Goal: Transaction & Acquisition: Purchase product/service

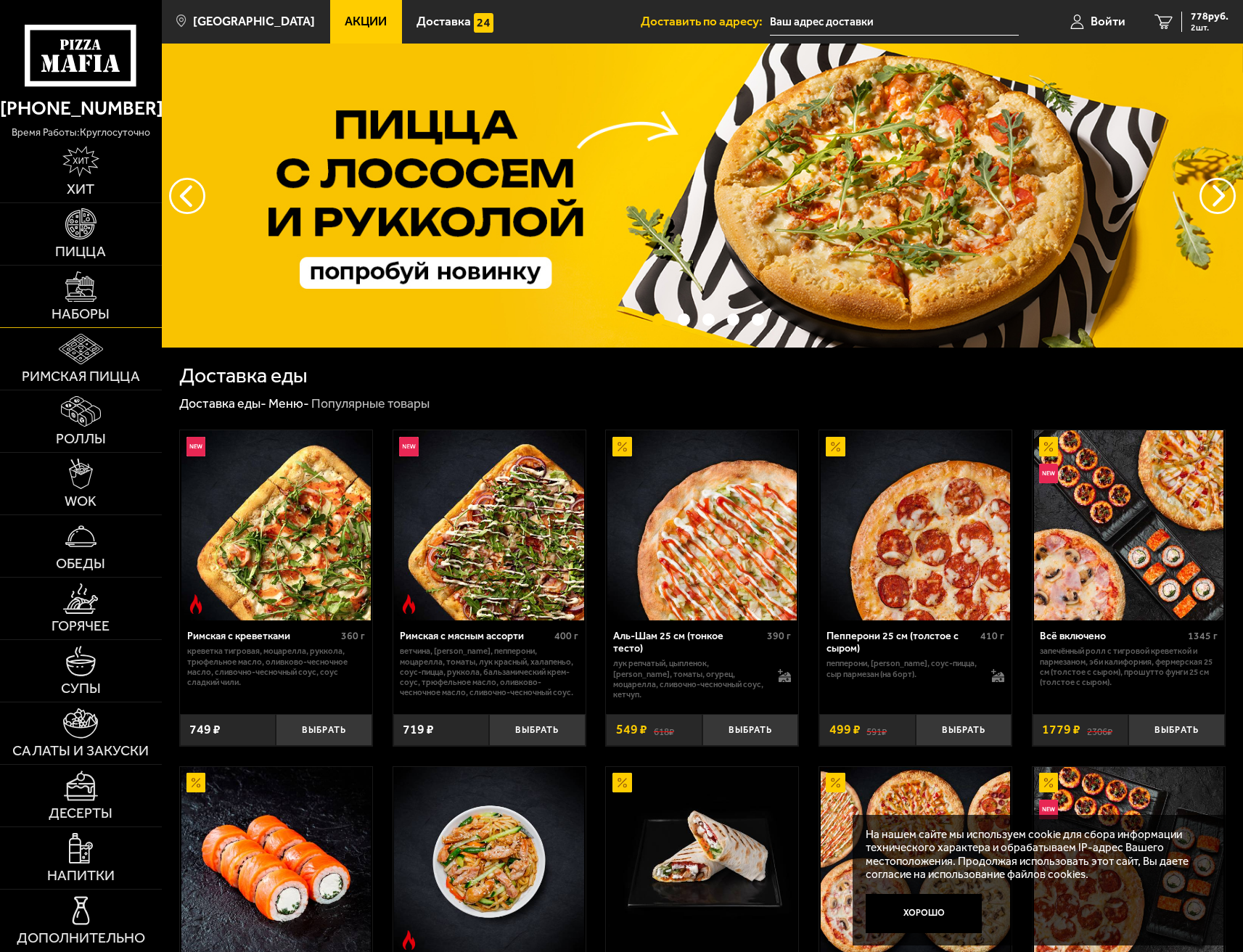
click at [82, 298] on img at bounding box center [81, 287] width 31 height 31
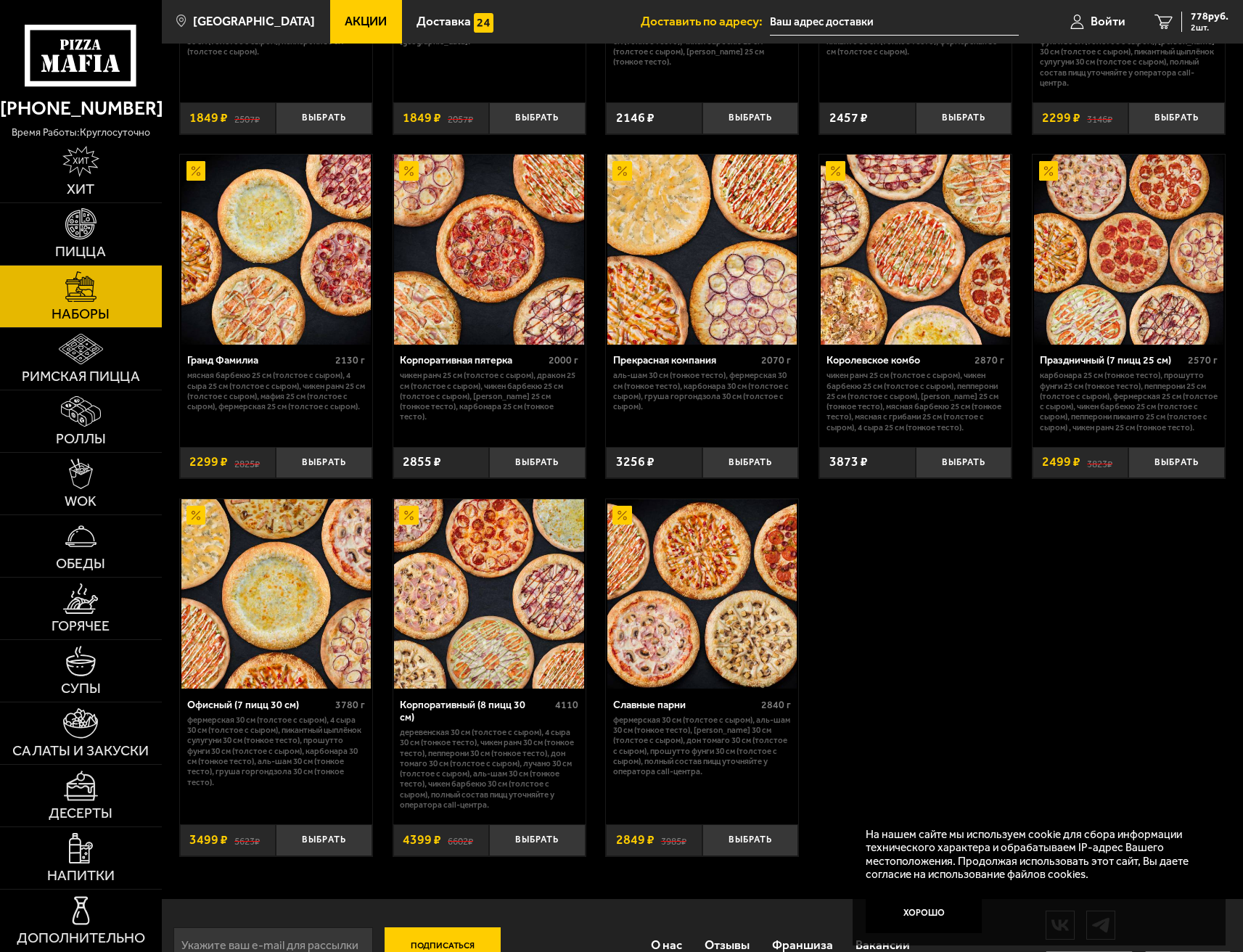
scroll to position [1678, 0]
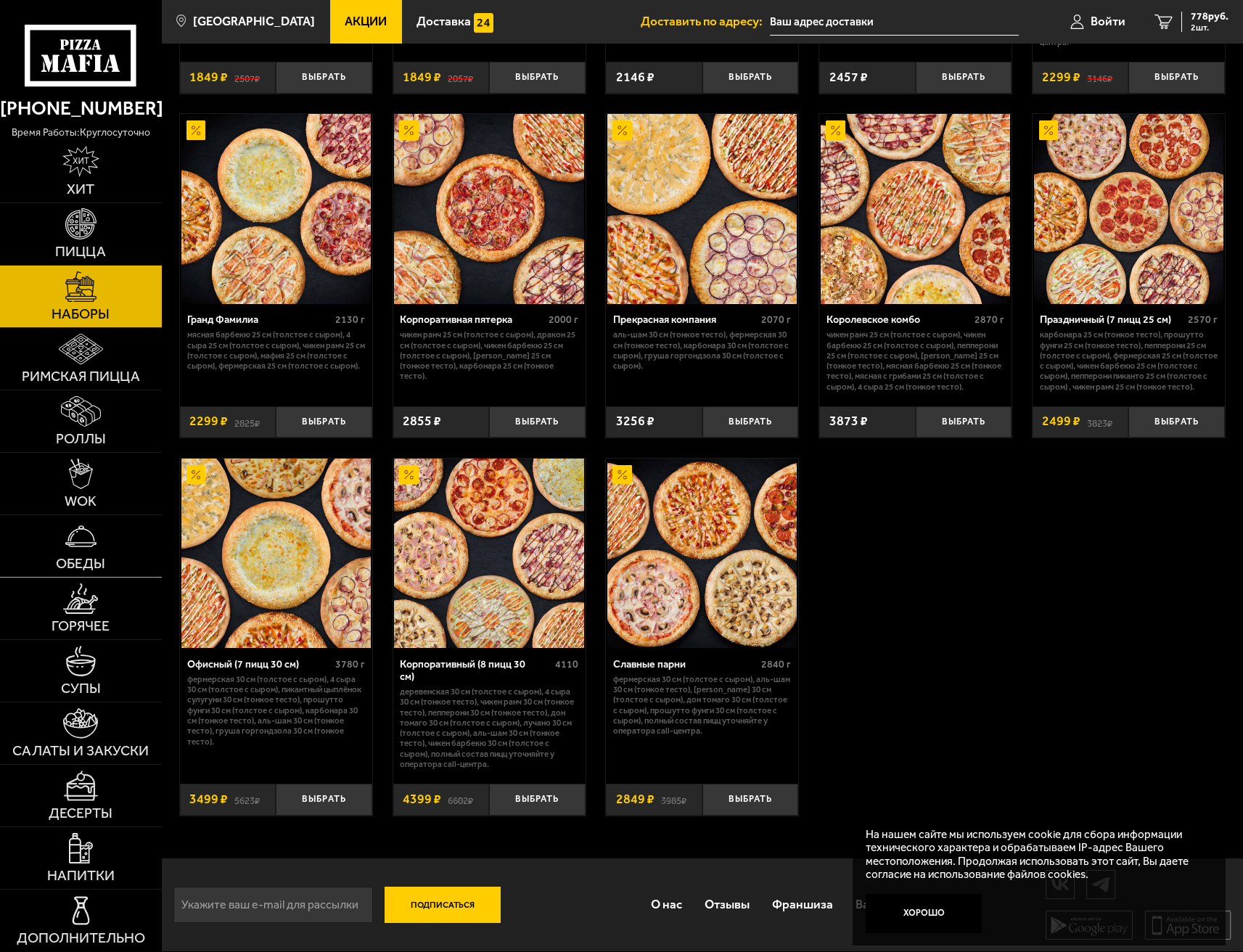
click at [93, 558] on span "Обеды" at bounding box center [81, 564] width 49 height 15
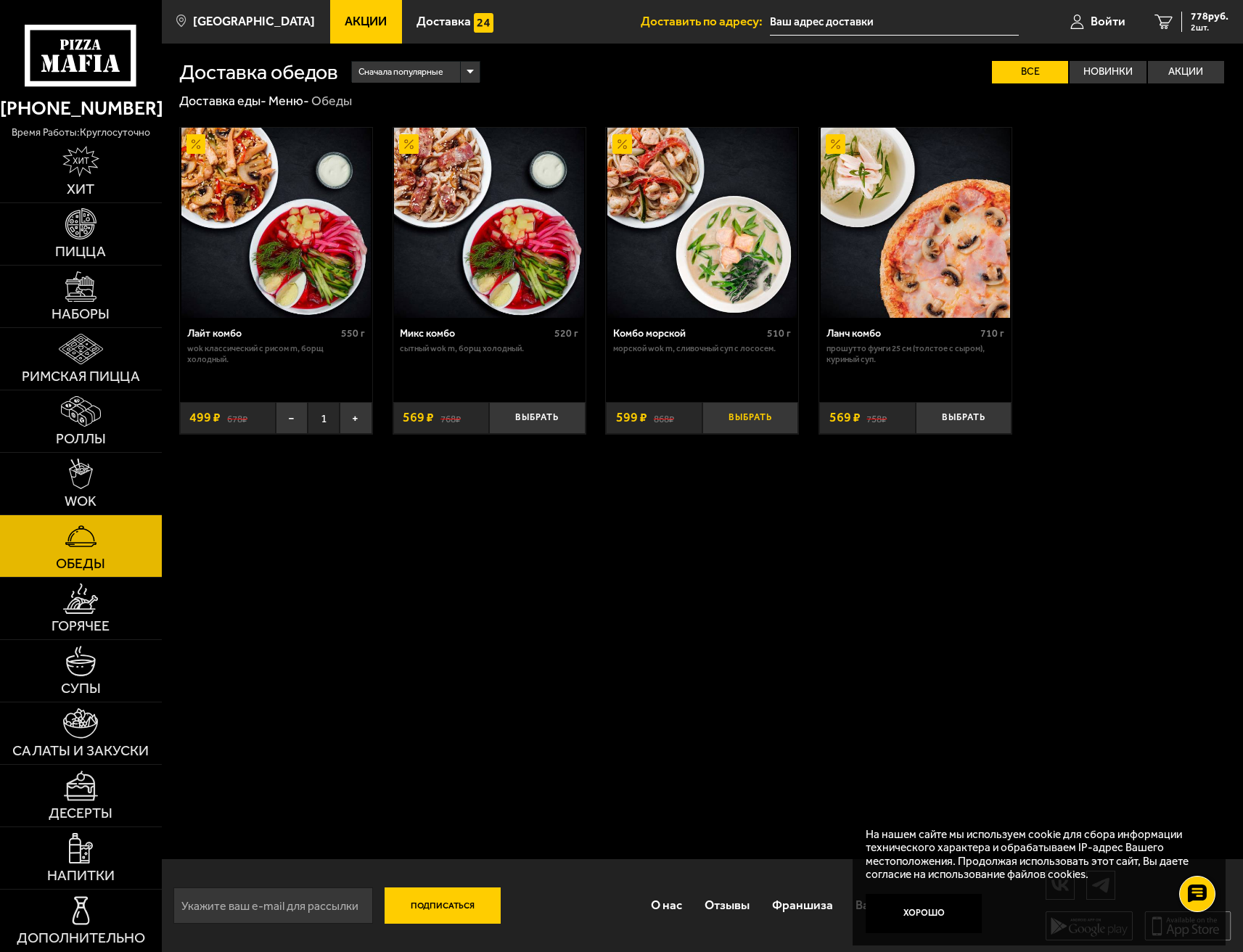
click at [766, 422] on button "Выбрать" at bounding box center [750, 418] width 96 height 32
click at [96, 734] on img at bounding box center [81, 724] width 35 height 31
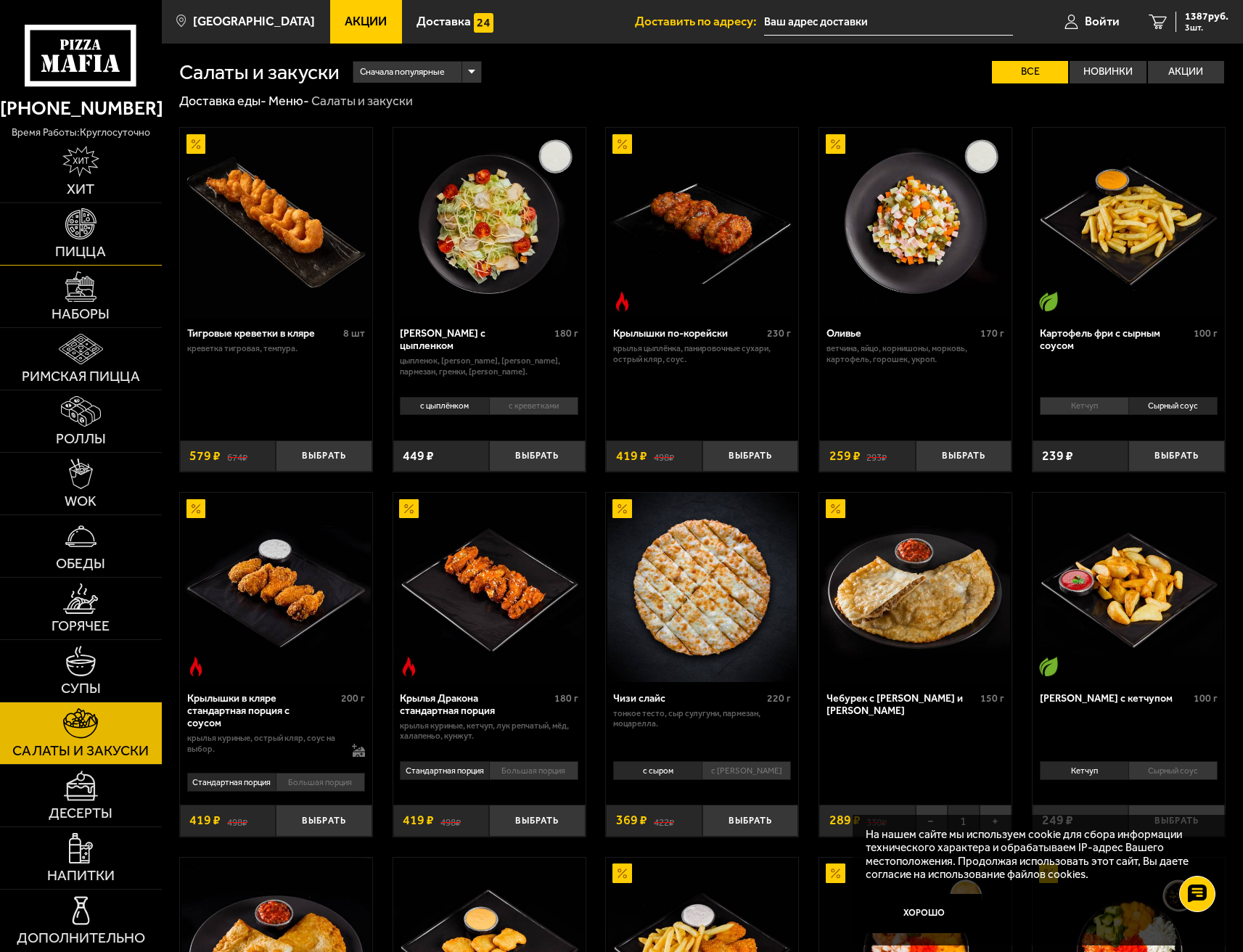
click at [82, 225] on img at bounding box center [81, 224] width 31 height 31
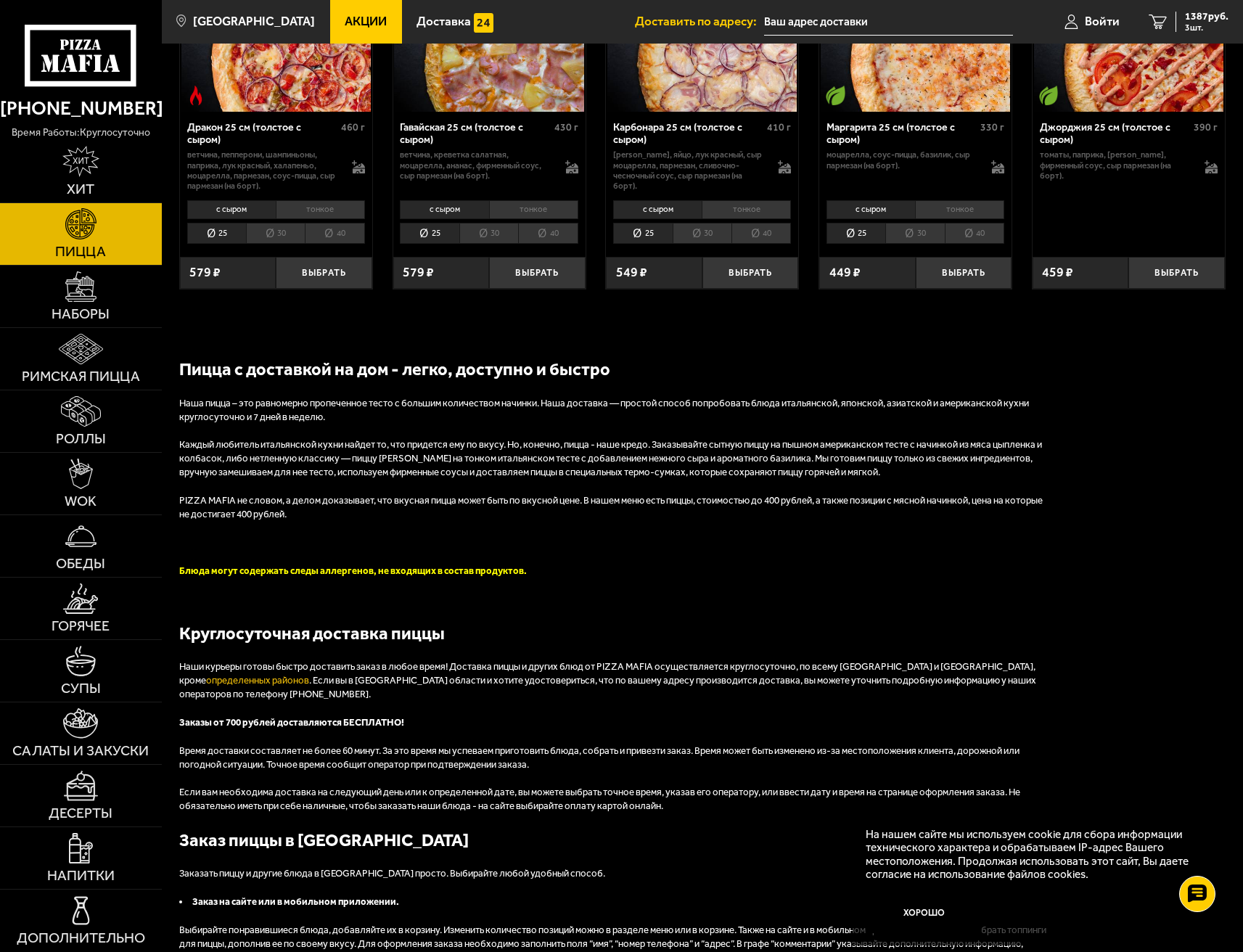
scroll to position [2611, 0]
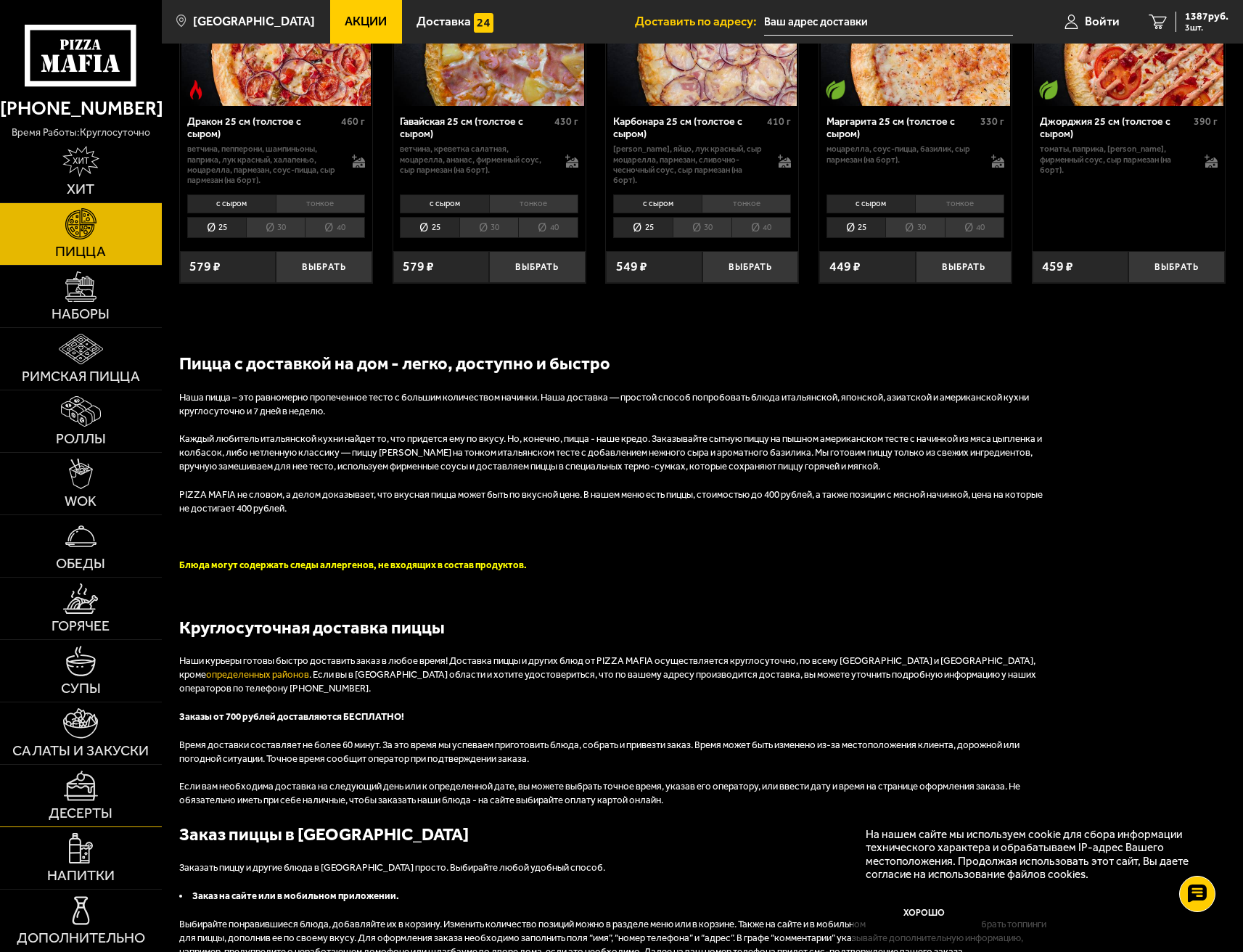
click at [86, 768] on link "Десерты" at bounding box center [81, 795] width 161 height 62
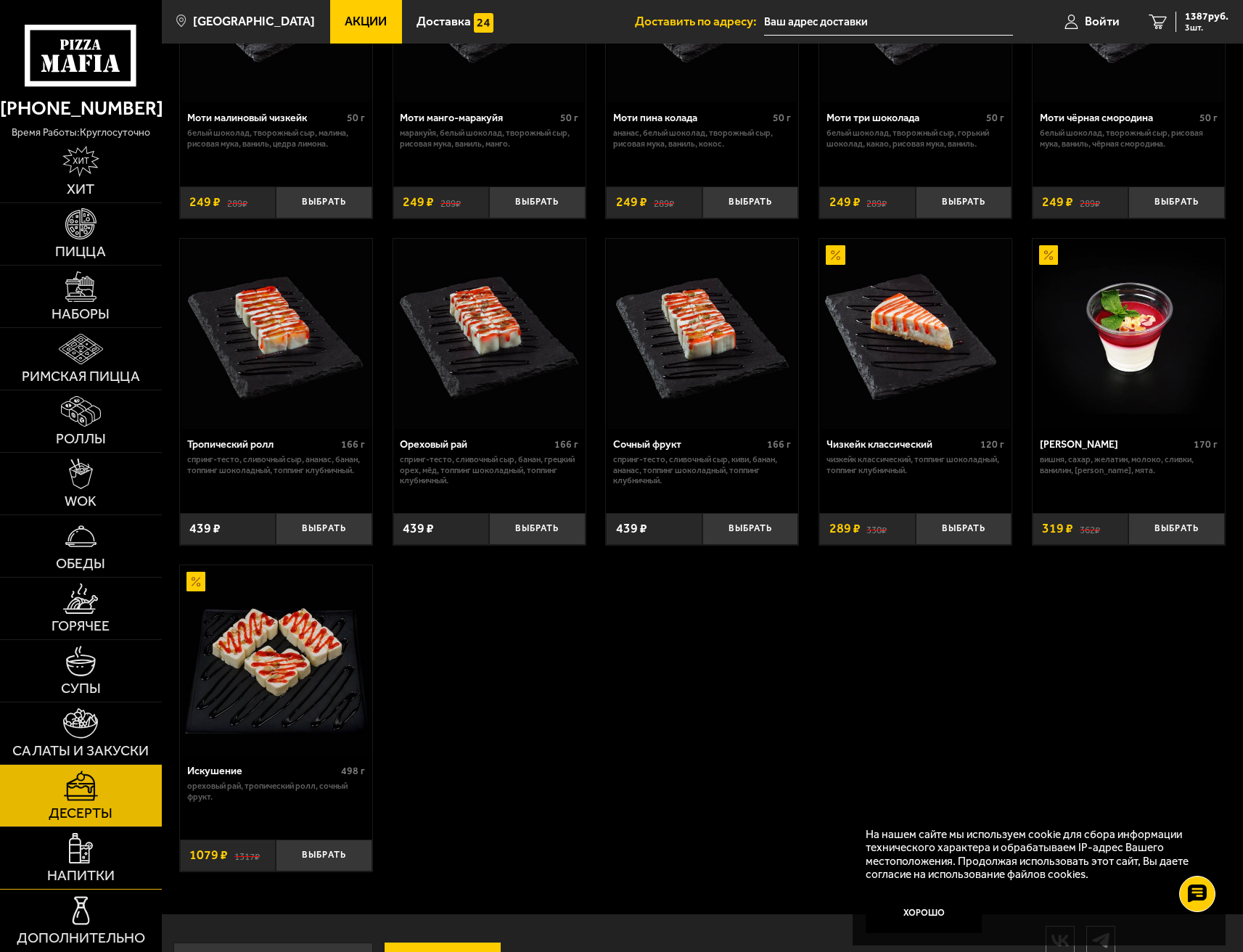
scroll to position [129, 0]
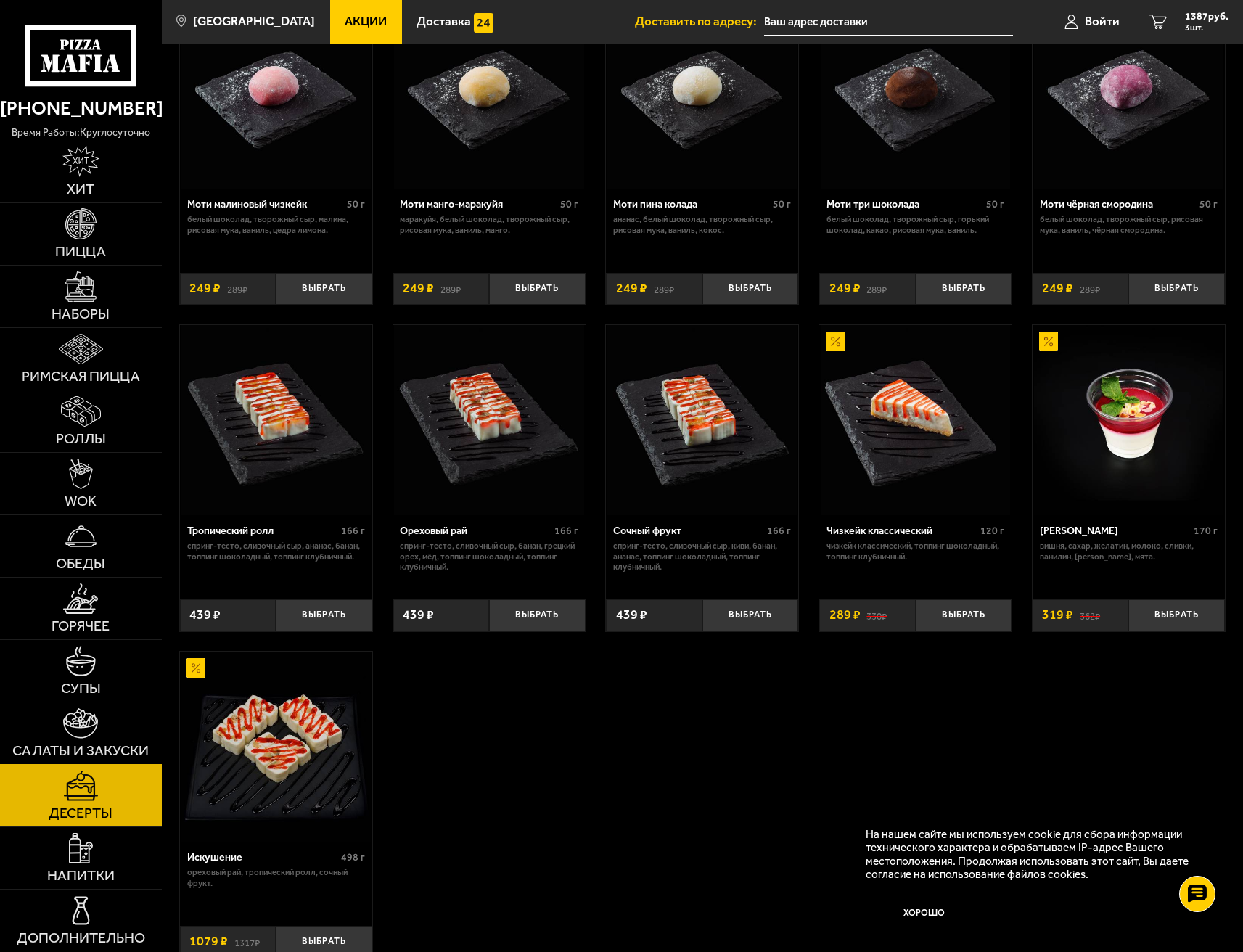
click at [89, 716] on img at bounding box center [81, 724] width 35 height 31
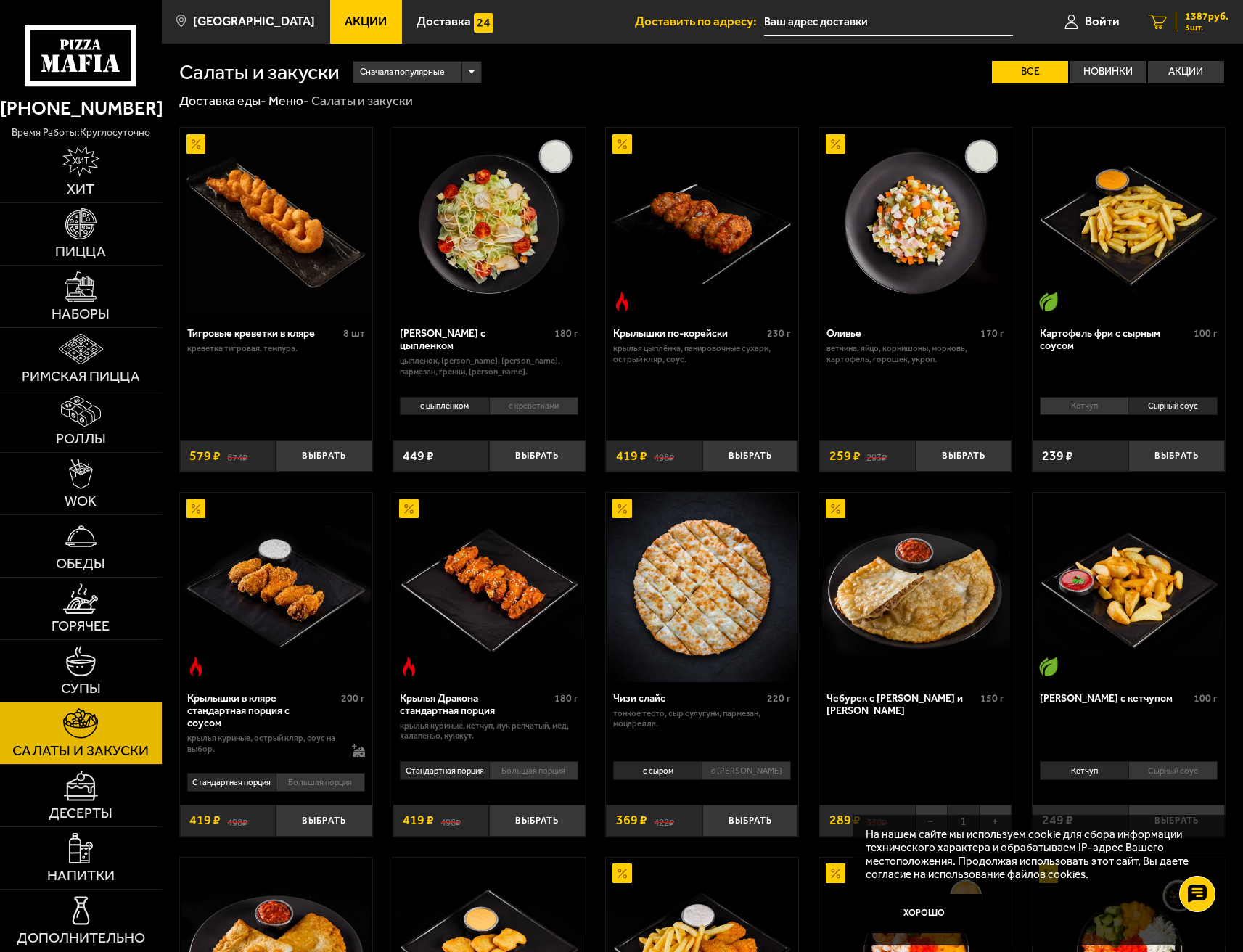
click at [1200, 15] on span "1387 руб." at bounding box center [1207, 16] width 44 height 10
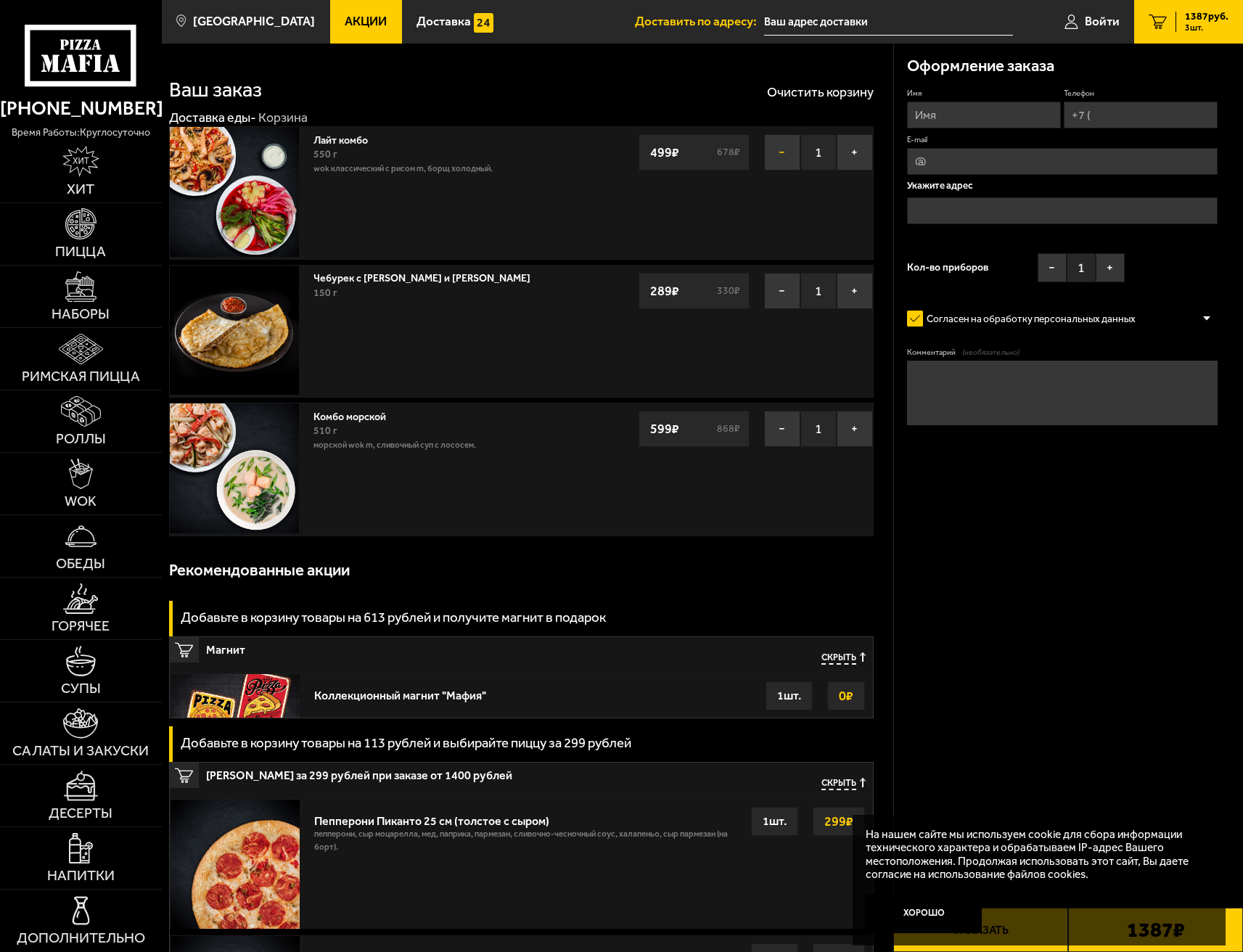
click at [786, 156] on button "−" at bounding box center [783, 152] width 36 height 36
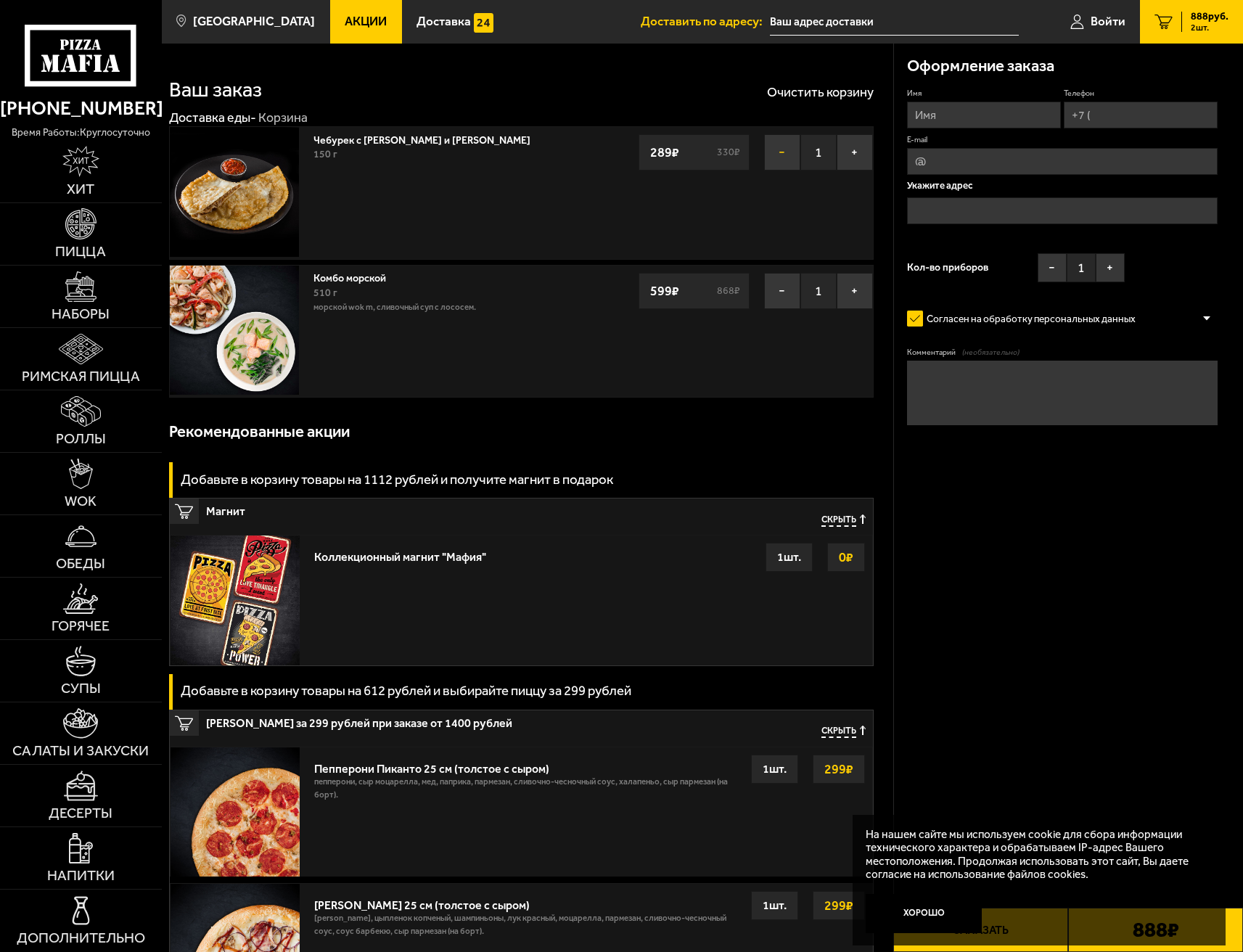
click at [778, 147] on button "−" at bounding box center [783, 152] width 36 height 36
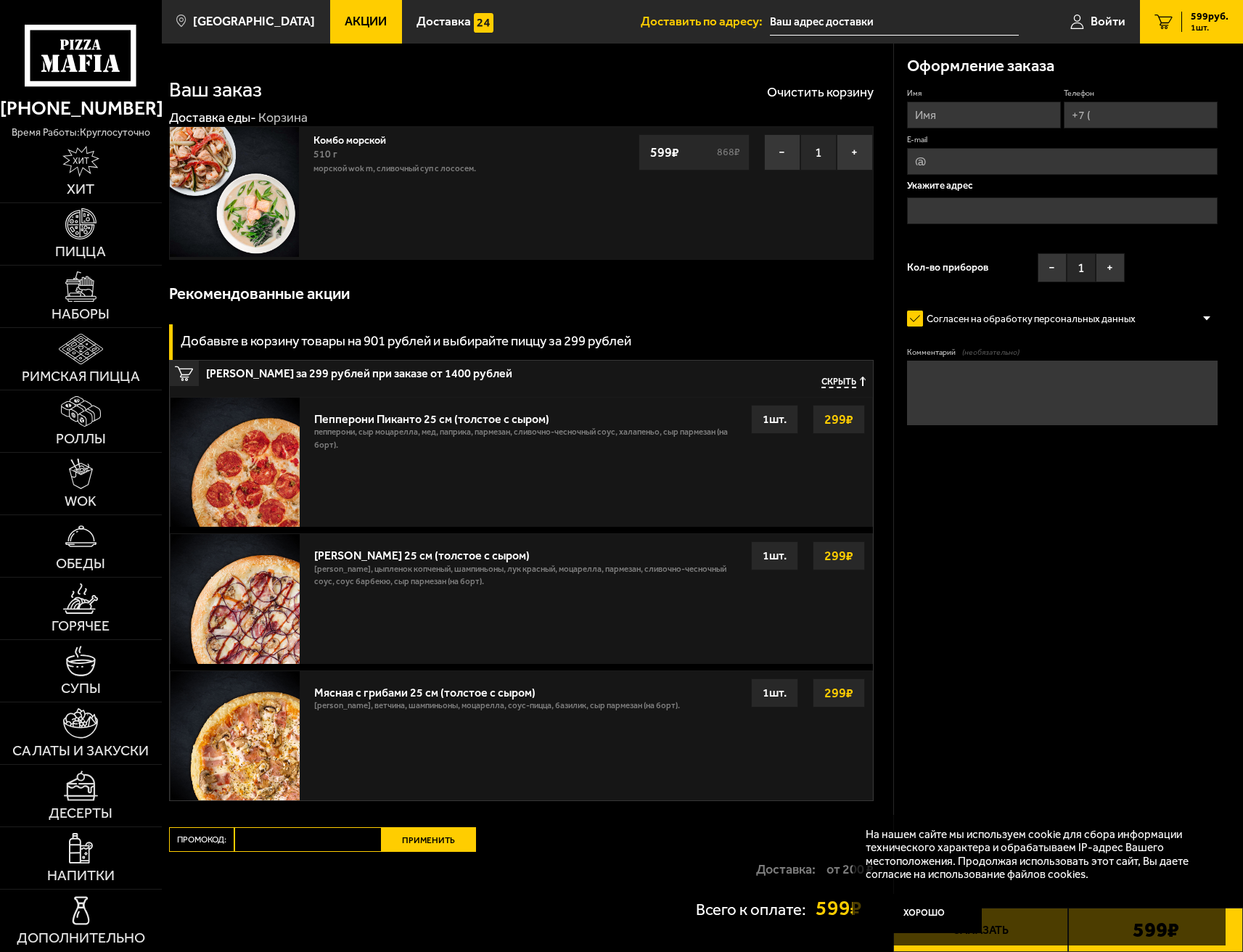
click at [1005, 110] on input "Имя" at bounding box center [984, 114] width 154 height 27
type input "[PERSON_NAME]"
type input "[PHONE_NUMBER]"
type input "[EMAIL_ADDRESS][DOMAIN_NAME]"
click at [1057, 152] on input "[EMAIL_ADDRESS][DOMAIN_NAME]" at bounding box center [1062, 161] width 311 height 27
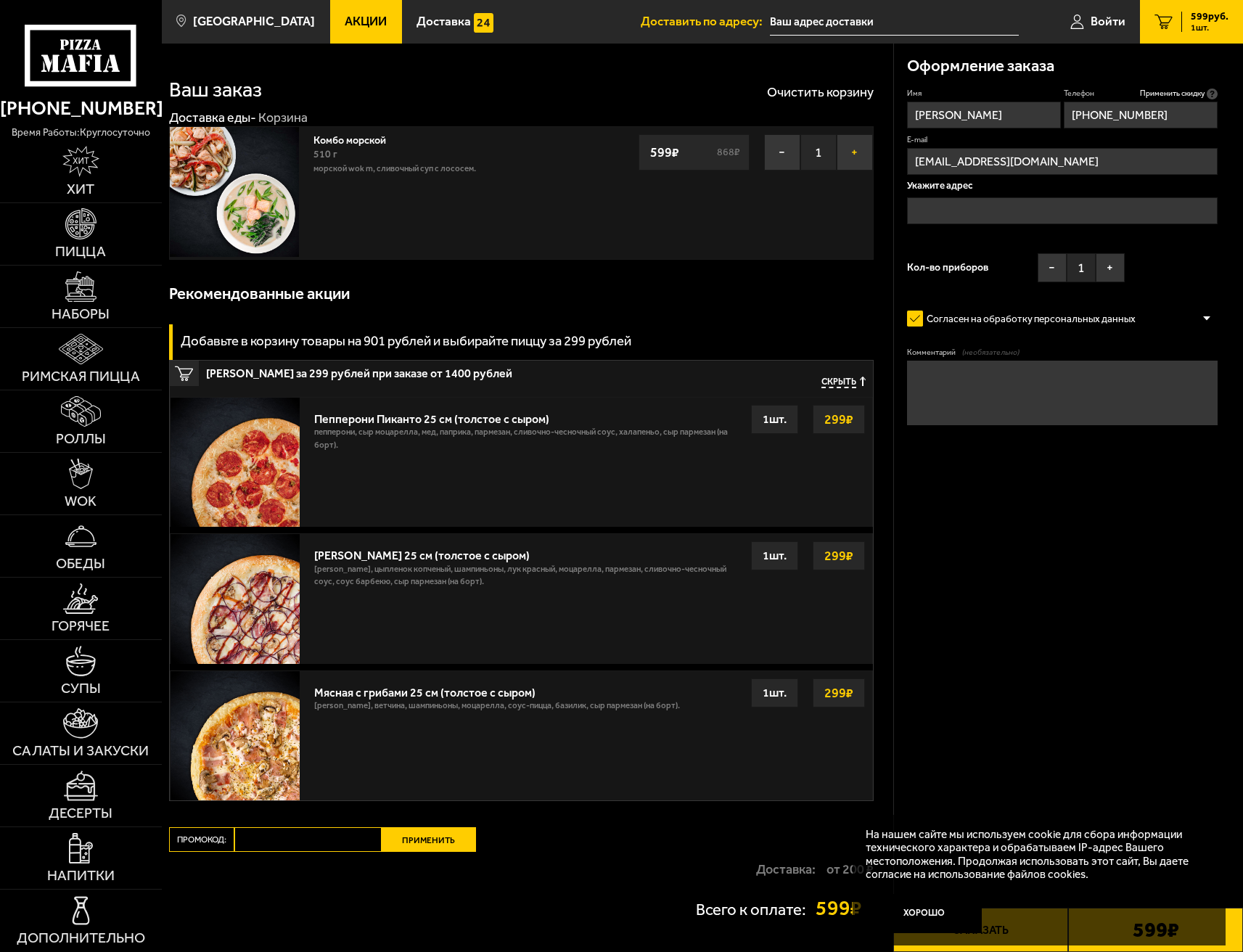
drag, startPoint x: 1067, startPoint y: 160, endPoint x: 864, endPoint y: 154, distance: 203.1
click at [864, 154] on section "Ваш заказ Очистить корзину Доставка еды - Корзина Комбо морской 510 г Морской W…" at bounding box center [702, 511] width 1082 height 936
click at [991, 199] on input "text" at bounding box center [1062, 211] width 311 height 27
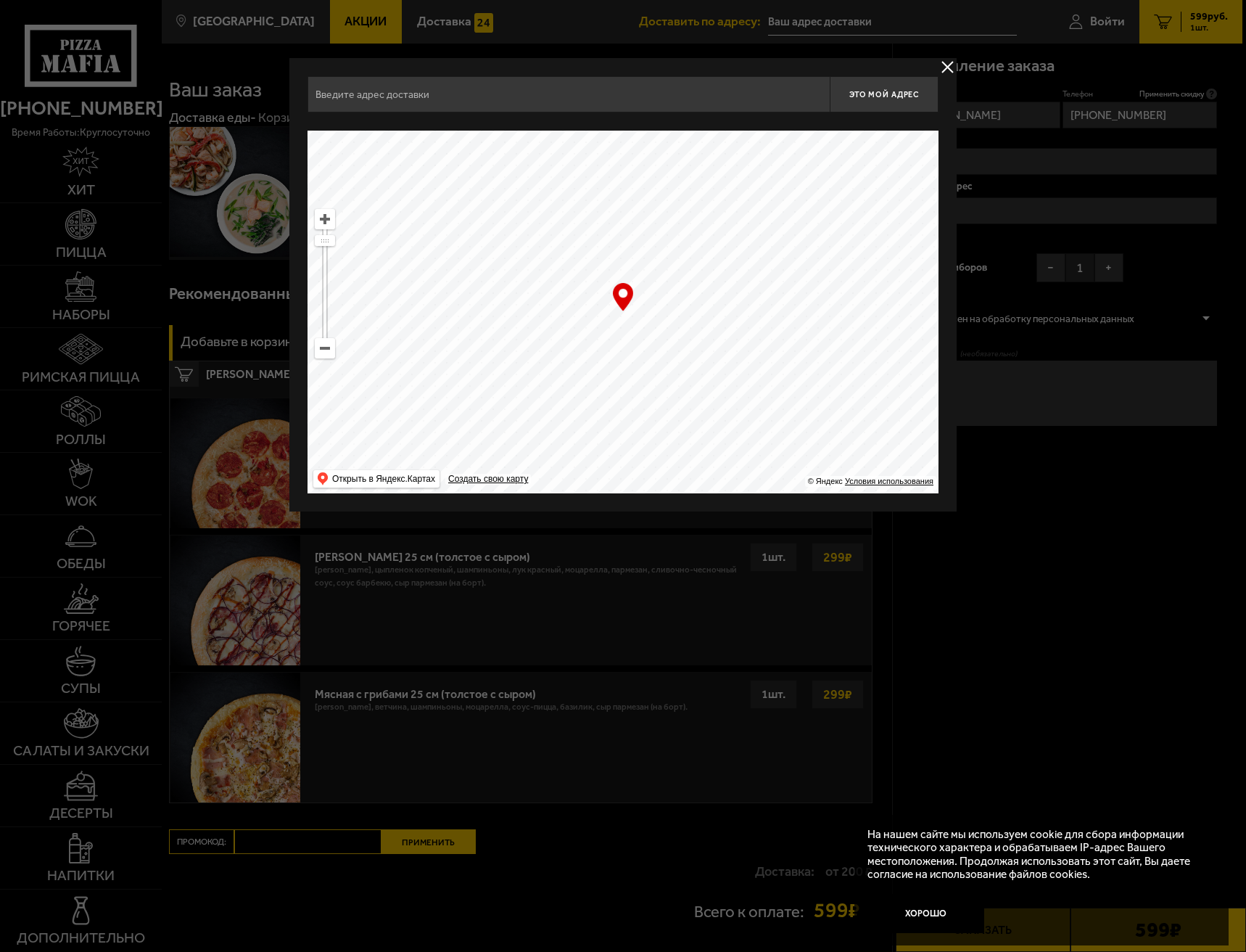
click at [942, 64] on button "delivery type" at bounding box center [948, 67] width 18 height 18
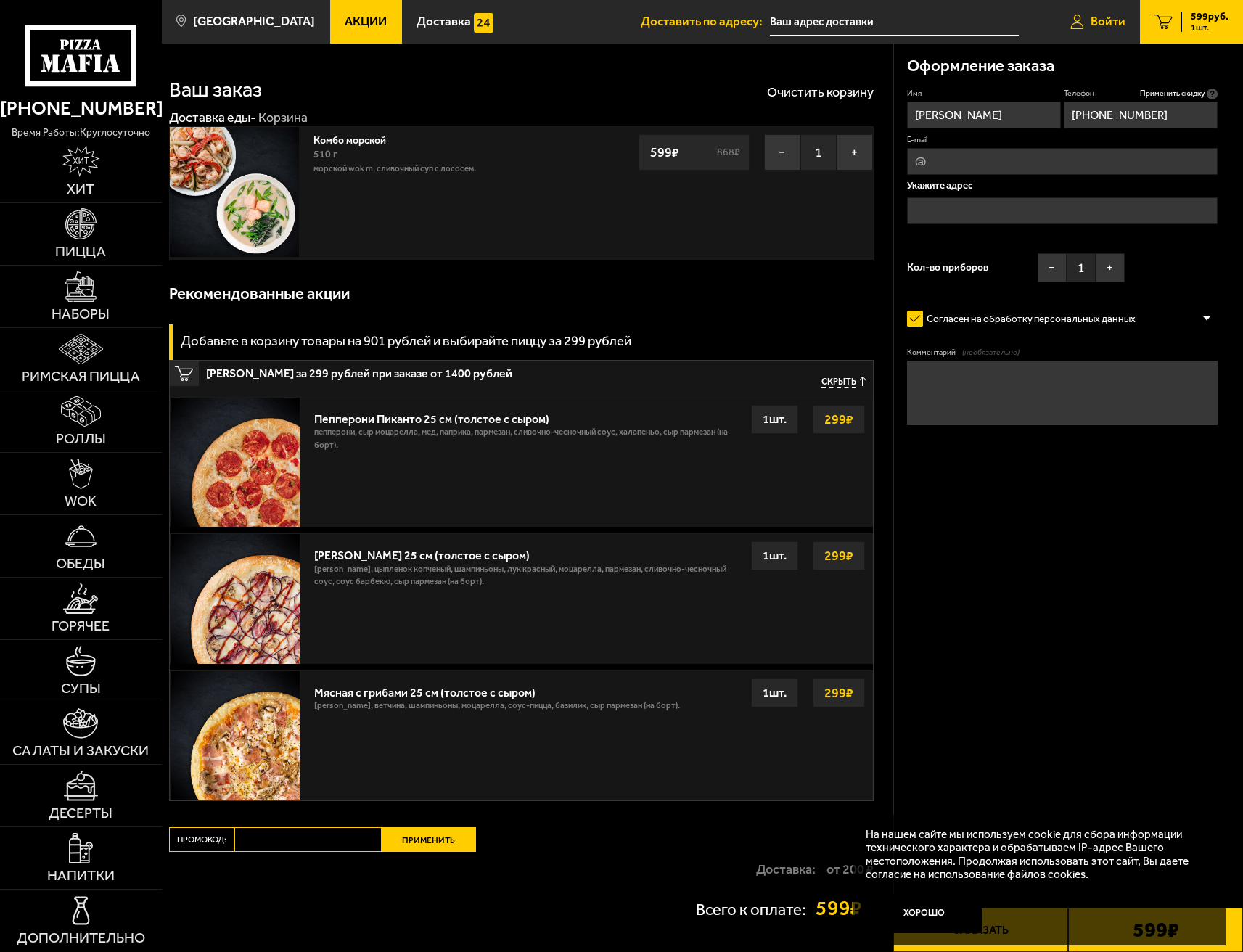
click at [1098, 23] on span "Войти" at bounding box center [1108, 21] width 35 height 12
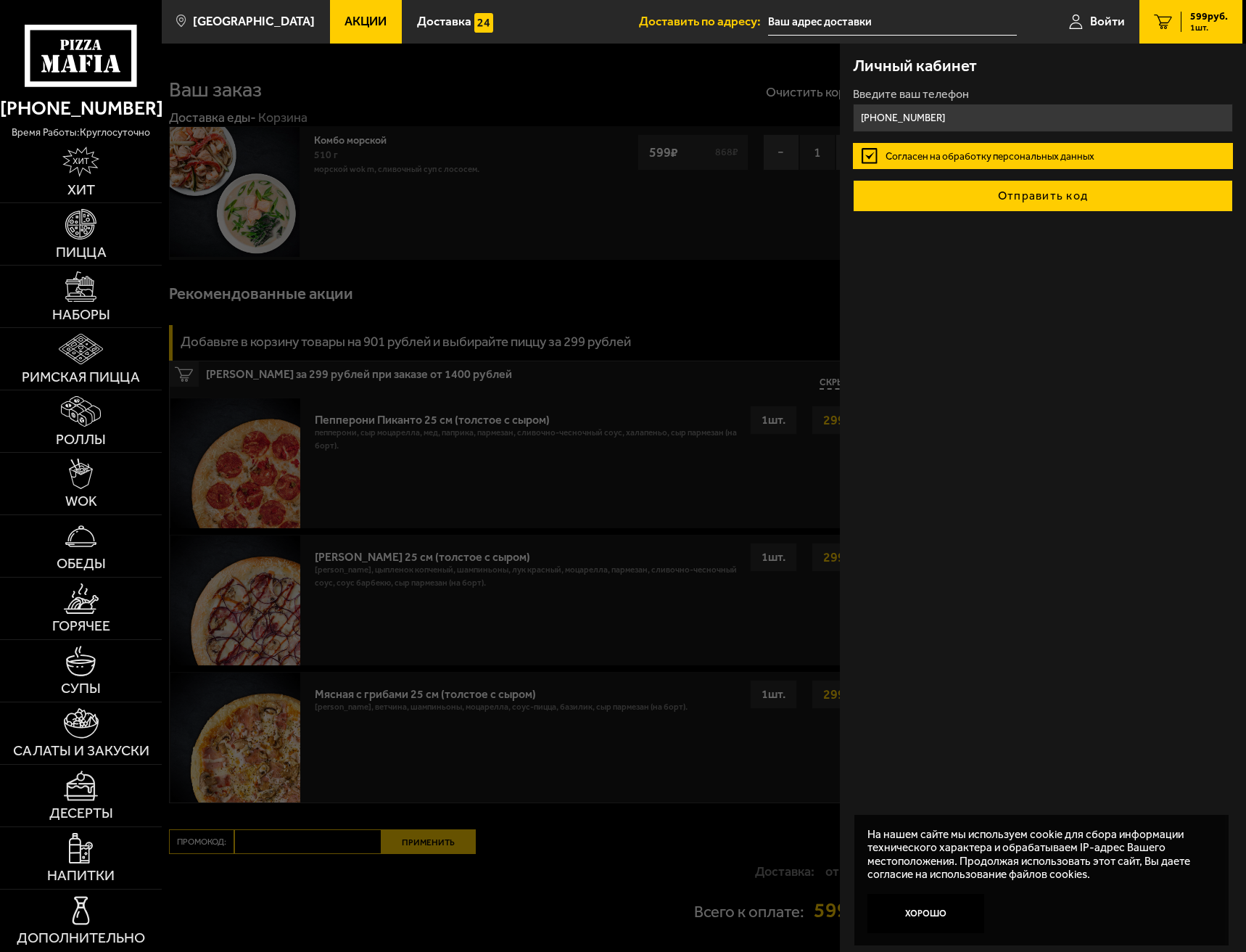
type input "[PHONE_NUMBER]"
click at [960, 203] on button "Отправить код" at bounding box center [1043, 195] width 380 height 32
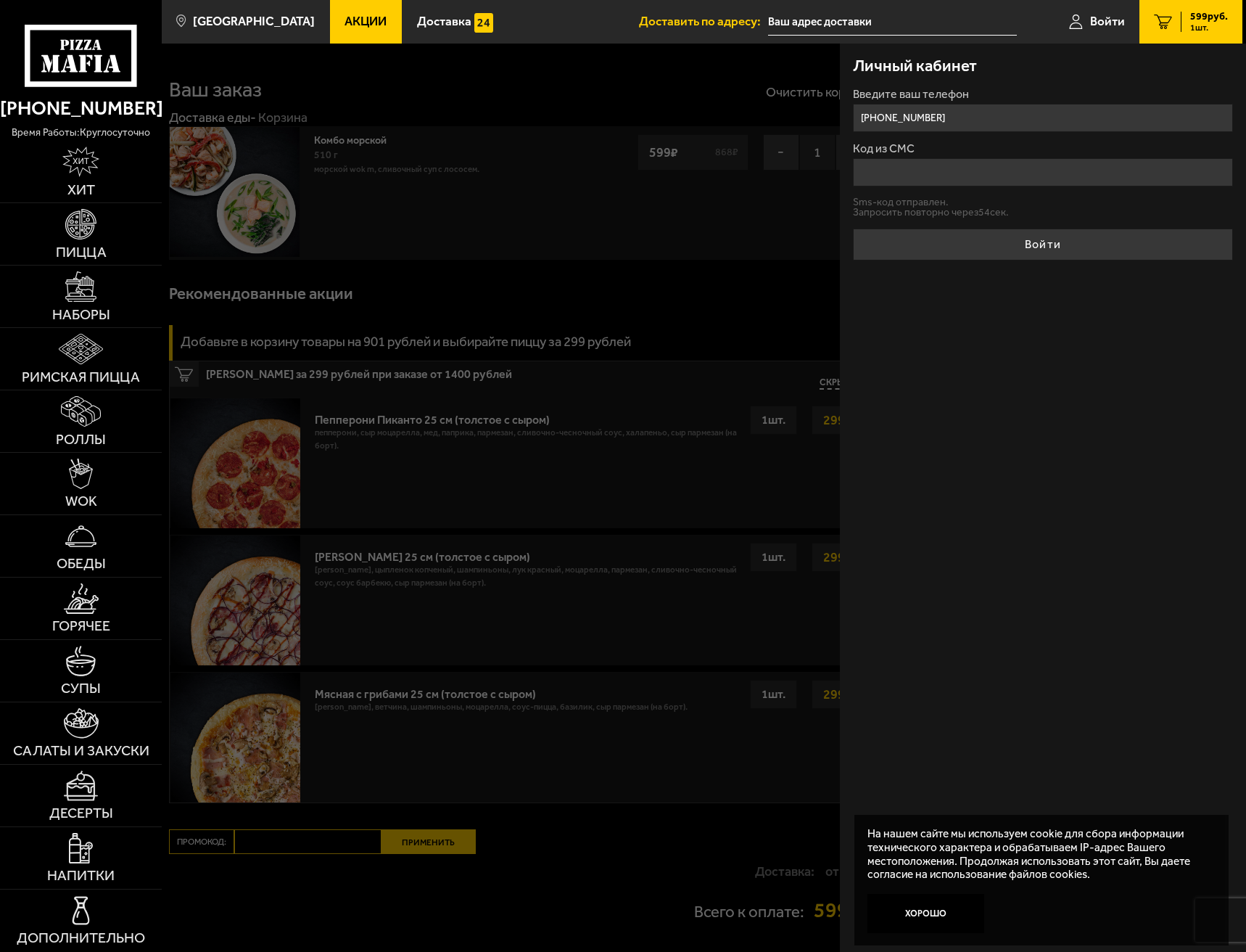
click at [916, 167] on input "Код из СМС" at bounding box center [1043, 172] width 380 height 28
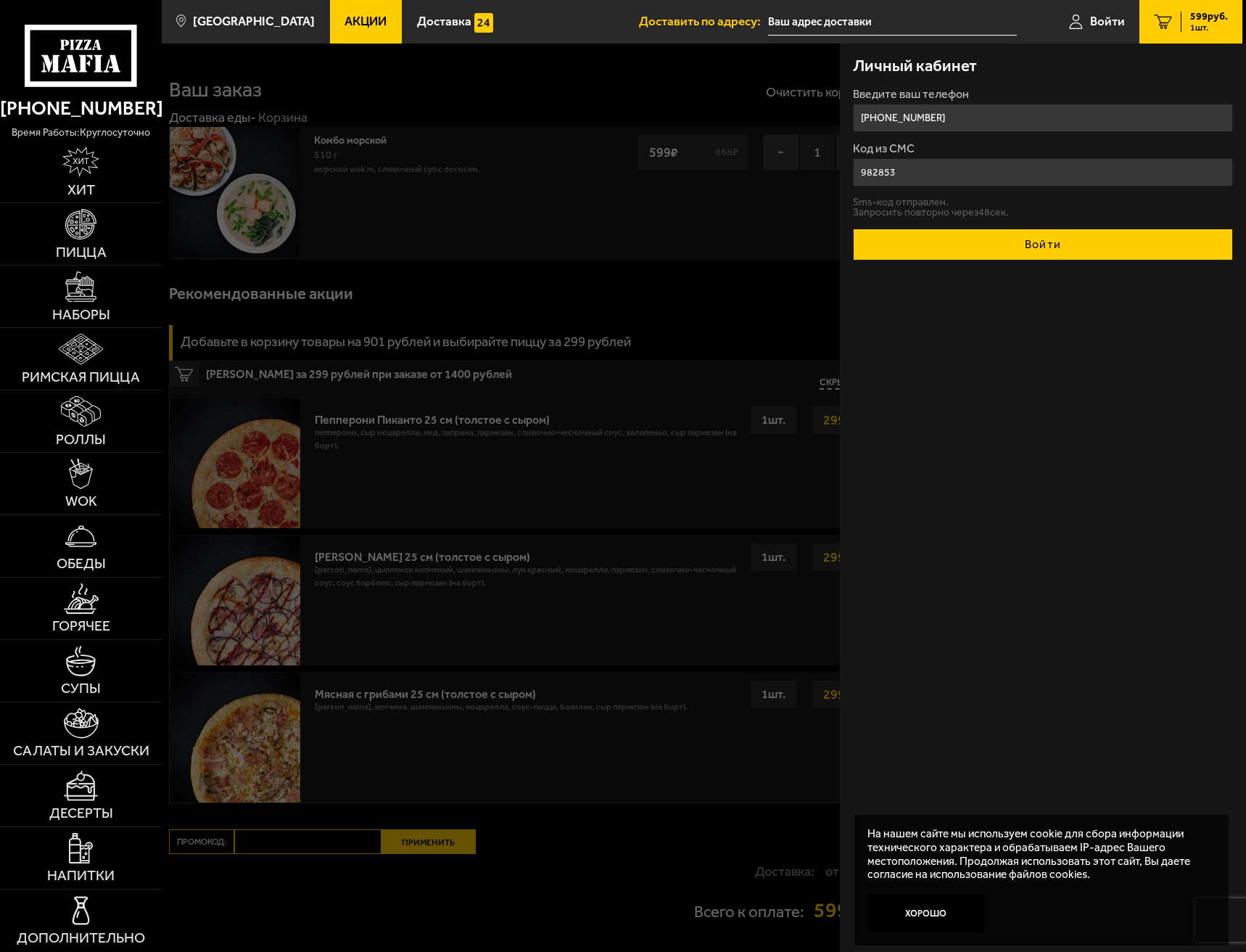
type input "982853"
click at [1014, 251] on button "Войти" at bounding box center [1043, 244] width 380 height 32
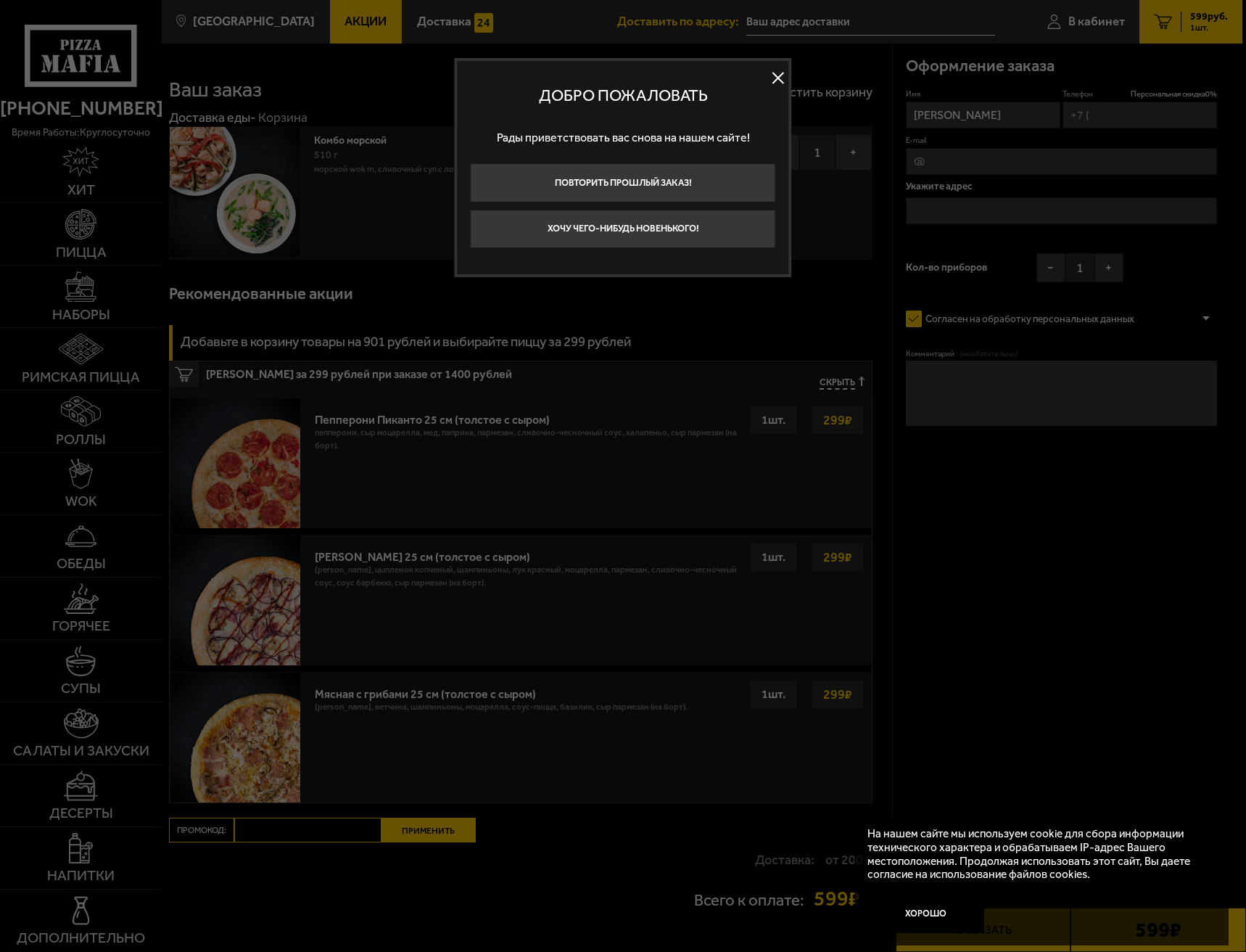
type input "[PHONE_NUMBER]"
type input "[STREET_ADDRESS]"
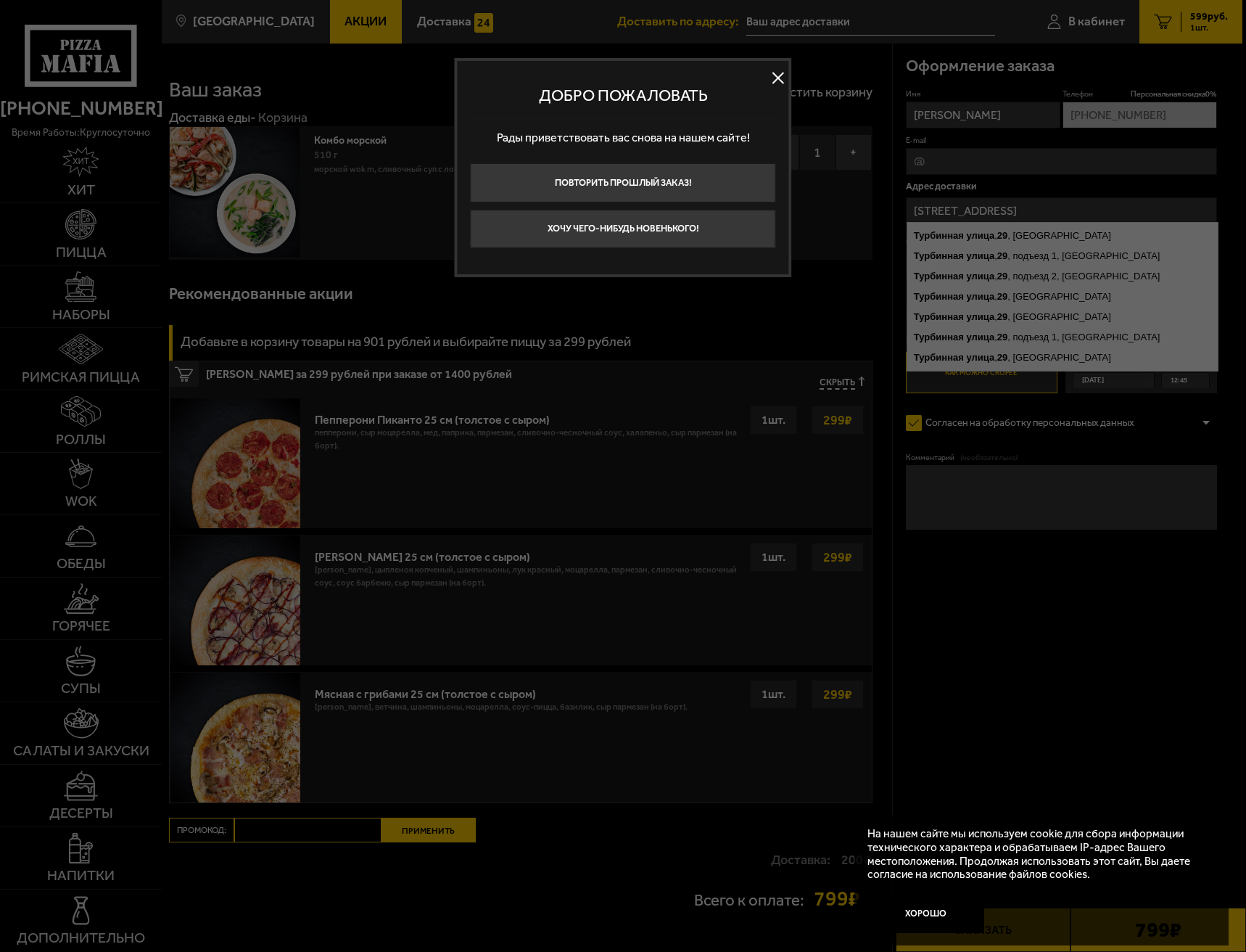
click at [779, 76] on button at bounding box center [778, 78] width 21 height 21
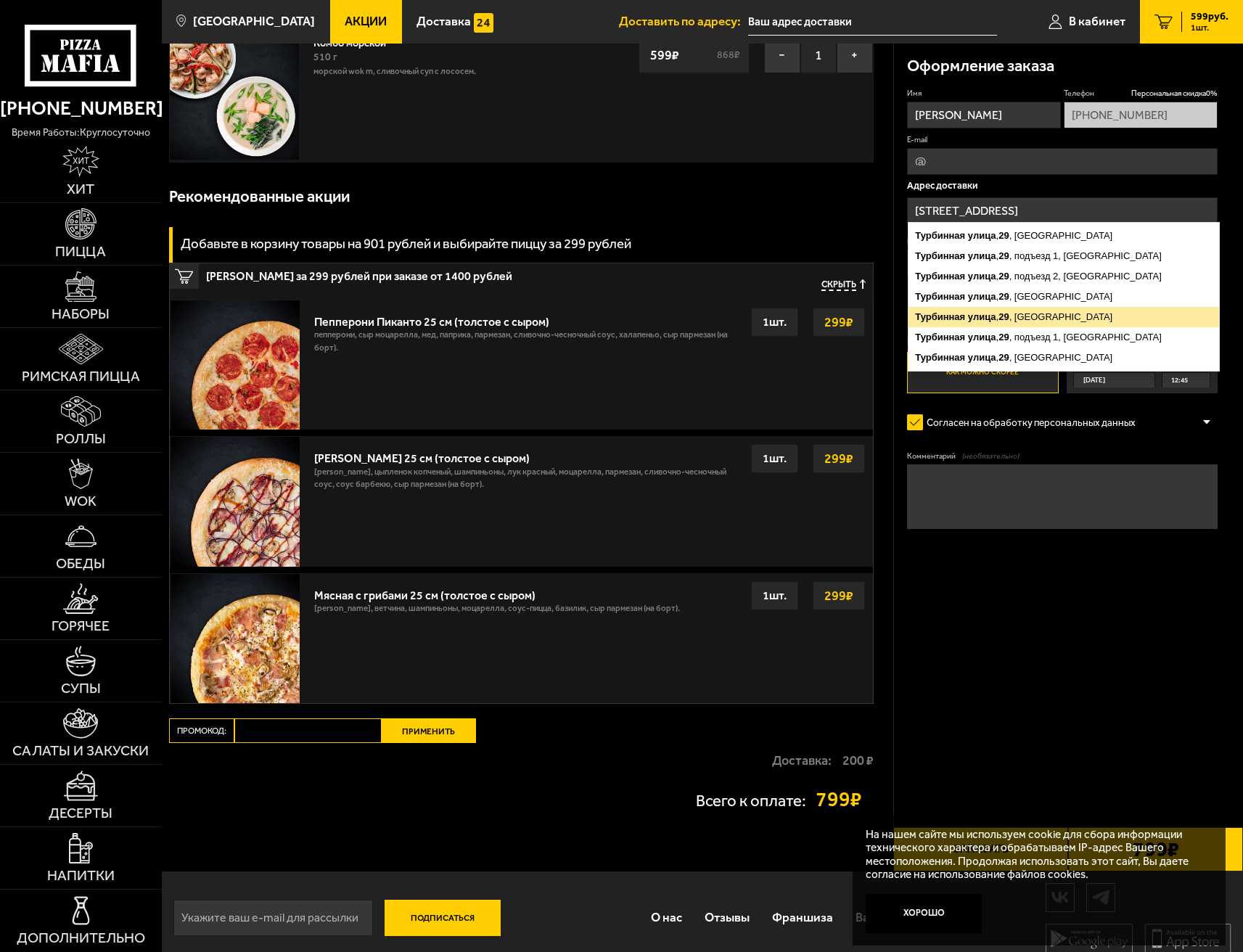
scroll to position [112, 0]
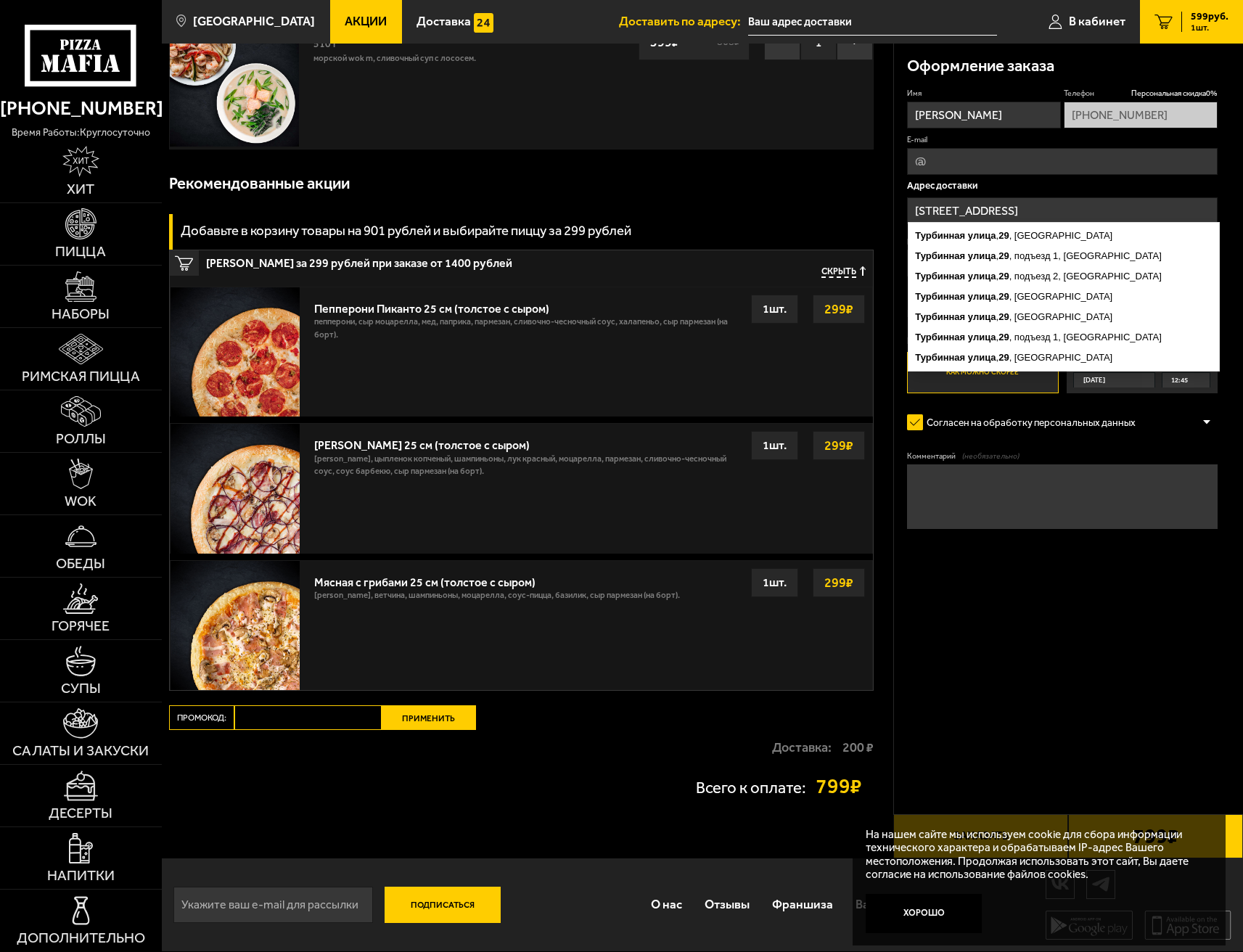
click at [1068, 210] on input "[STREET_ADDRESS]" at bounding box center [1062, 211] width 311 height 27
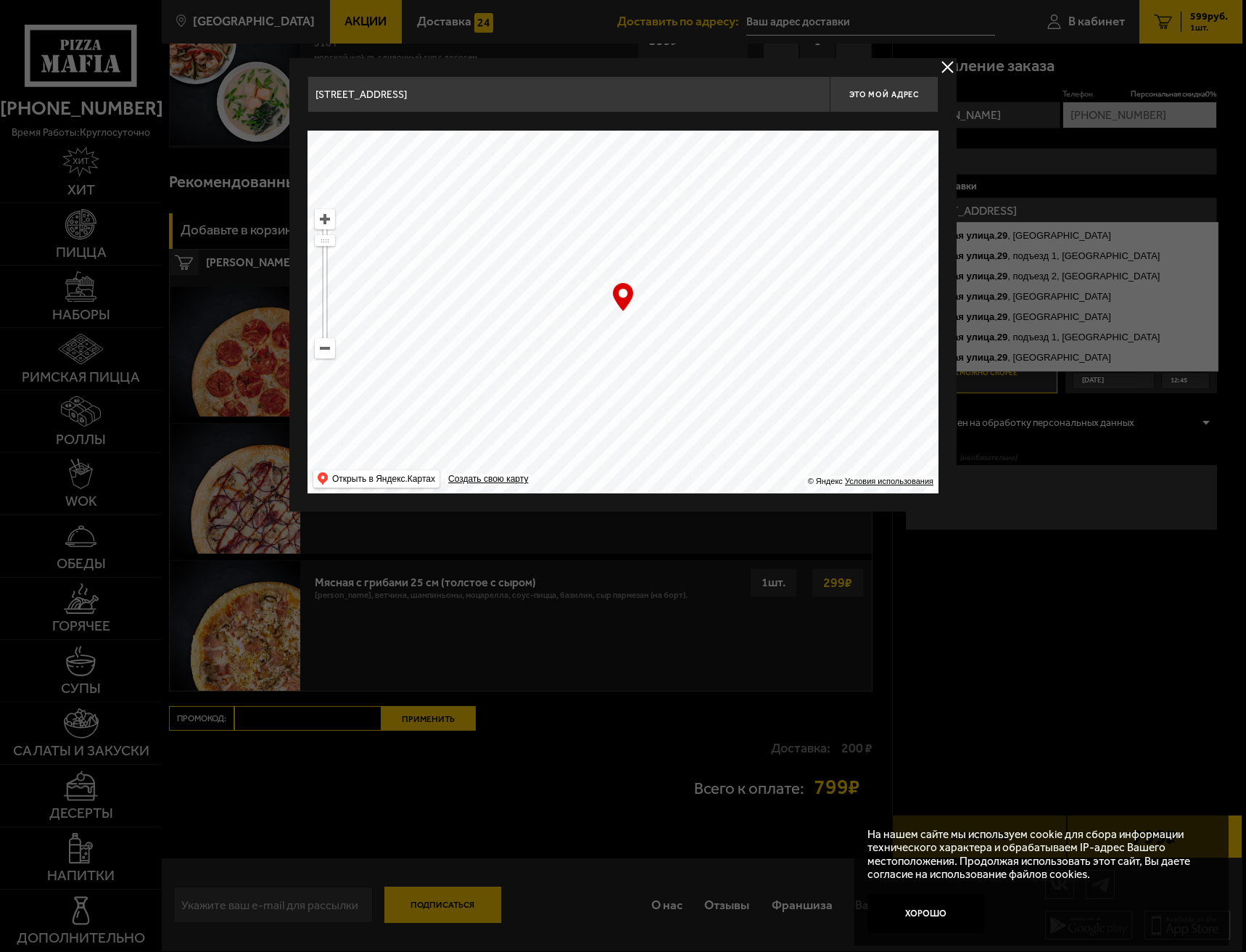
click at [945, 64] on button "delivery type" at bounding box center [948, 67] width 18 height 18
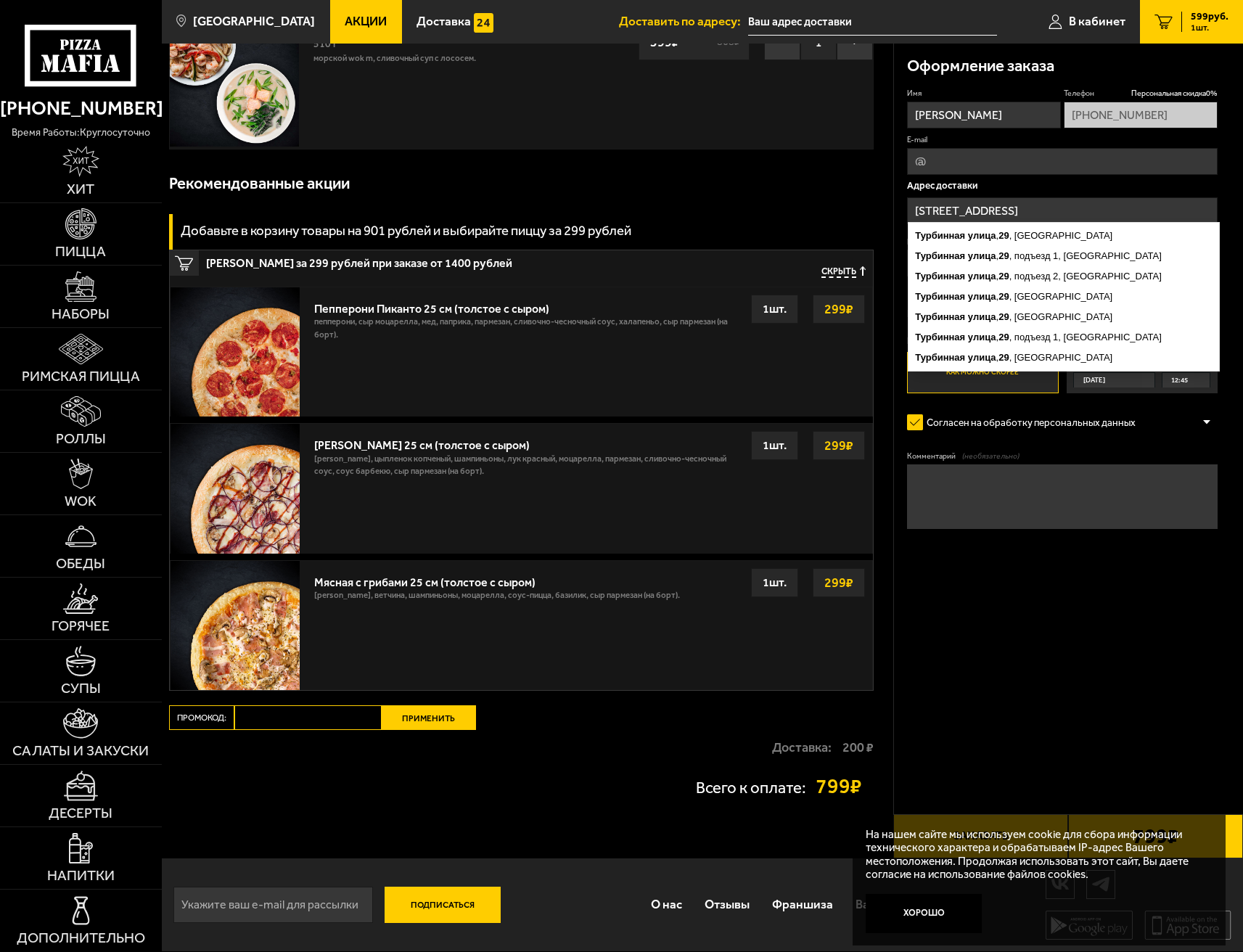
click at [1009, 205] on input "[STREET_ADDRESS]" at bounding box center [1062, 211] width 311 height 27
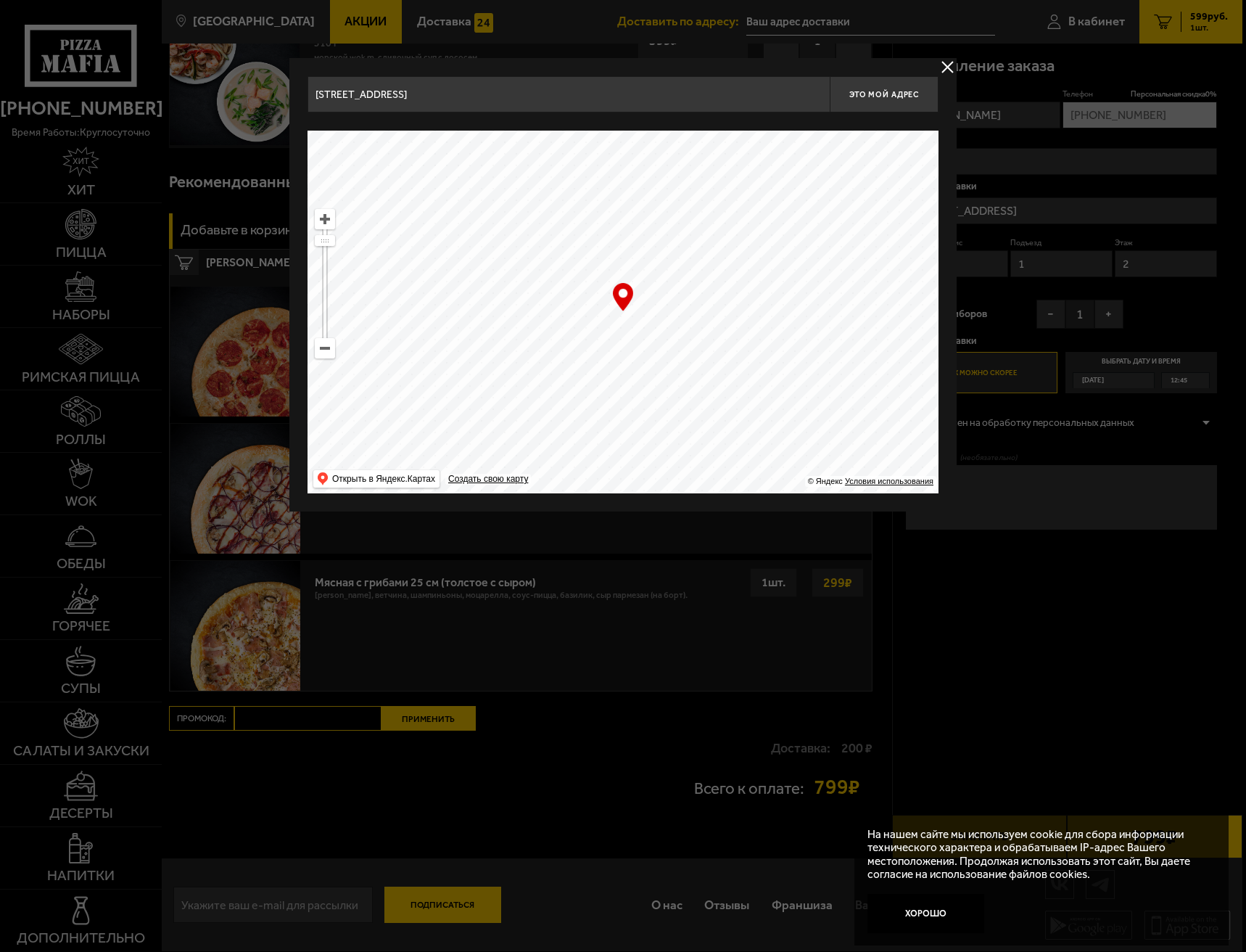
drag, startPoint x: 430, startPoint y: 96, endPoint x: 72, endPoint y: 85, distance: 358.2
click at [161, 85] on main "[GEOGRAPHIC_DATA] Все Акции Доставка Личный кабинет Акции Доставка Доставить по…" at bounding box center [702, 419] width 1081 height 1063
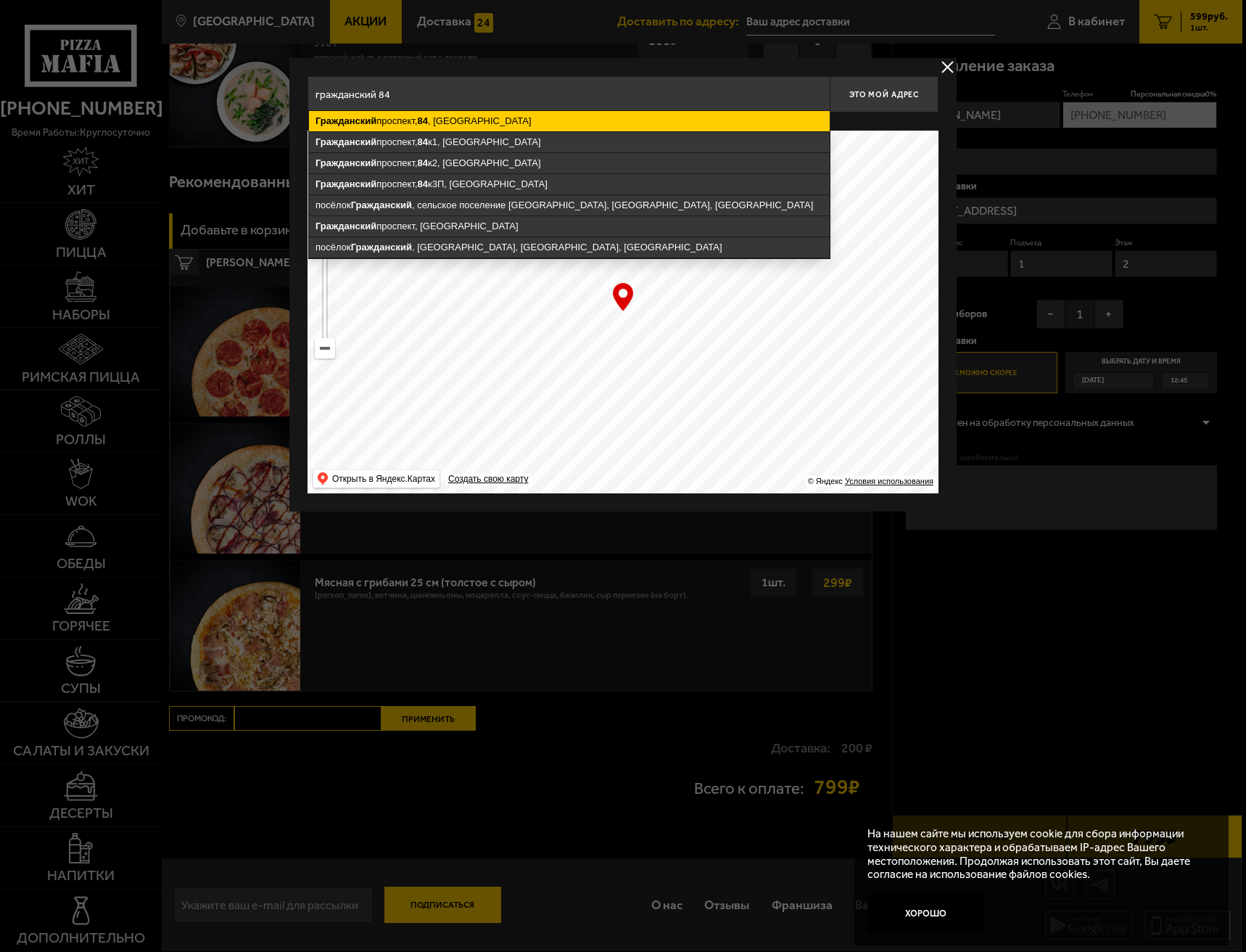
click at [451, 114] on ymaps "[STREET_ADDRESS]" at bounding box center [569, 121] width 520 height 21
type input "[STREET_ADDRESS]"
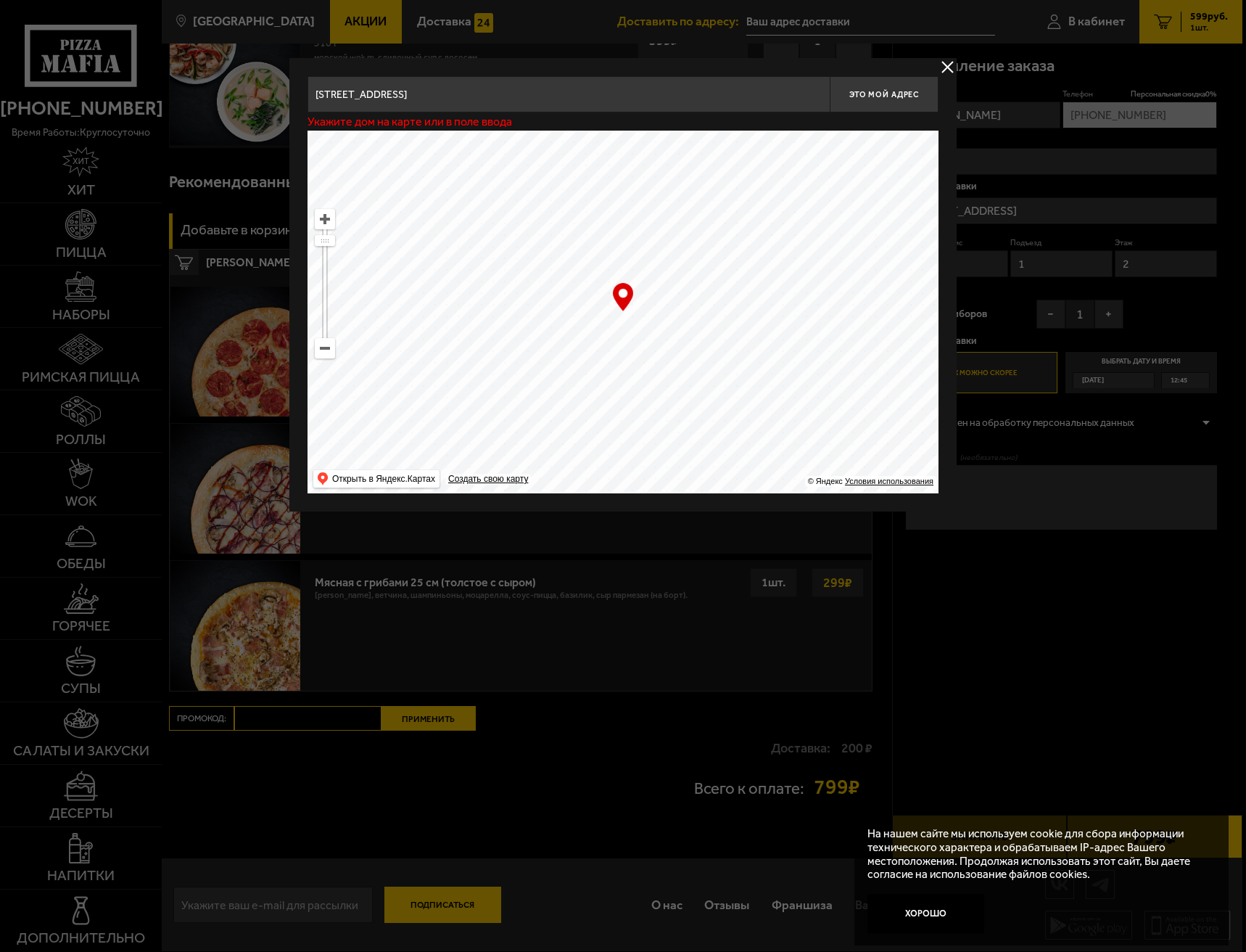
type input "[STREET_ADDRESS]"
click at [875, 97] on span "Это мой адрес" at bounding box center [884, 94] width 70 height 9
type input "[STREET_ADDRESS]"
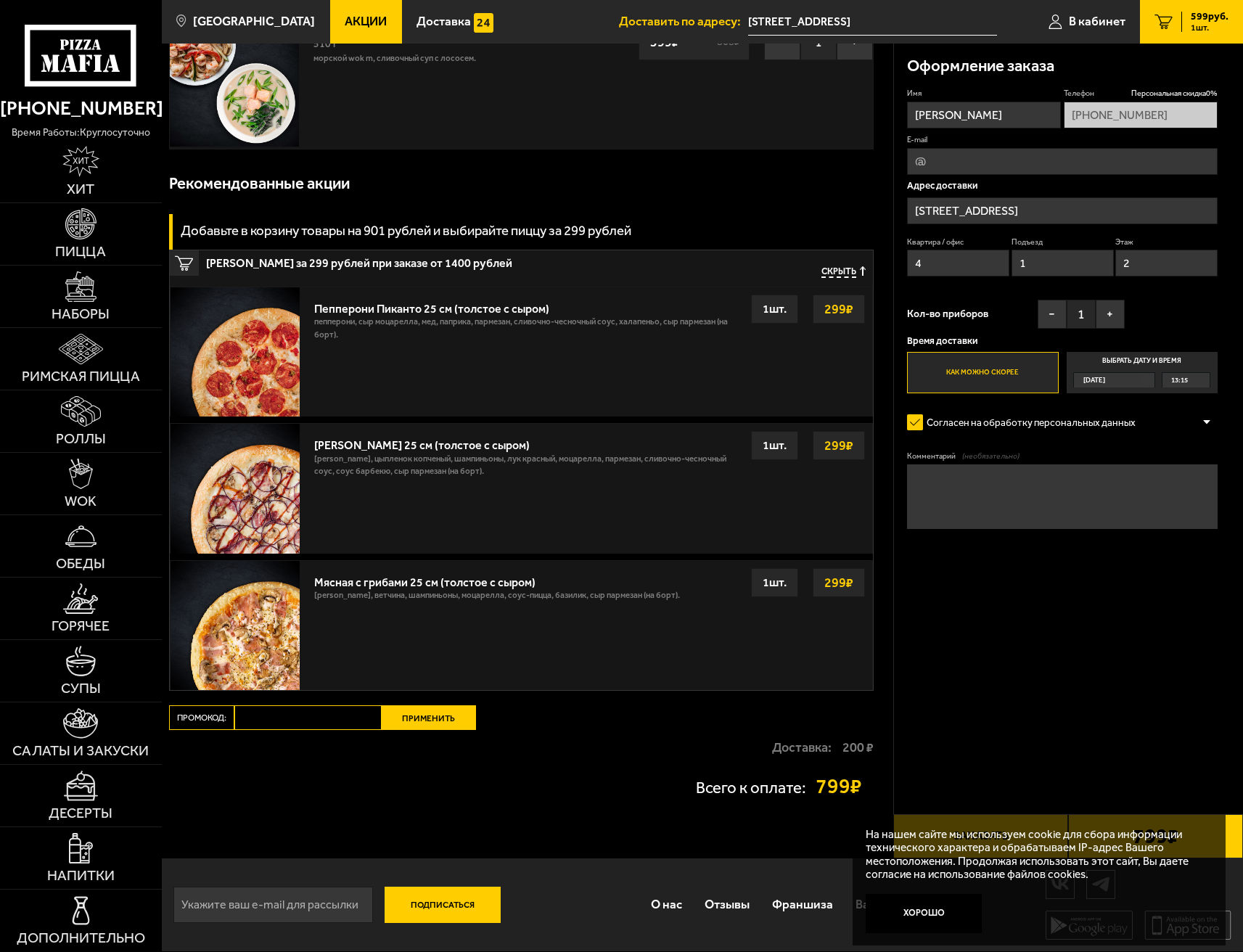
click at [997, 507] on textarea "Комментарий (необязательно)" at bounding box center [1062, 497] width 311 height 64
click at [943, 912] on button "Хорошо" at bounding box center [924, 913] width 117 height 40
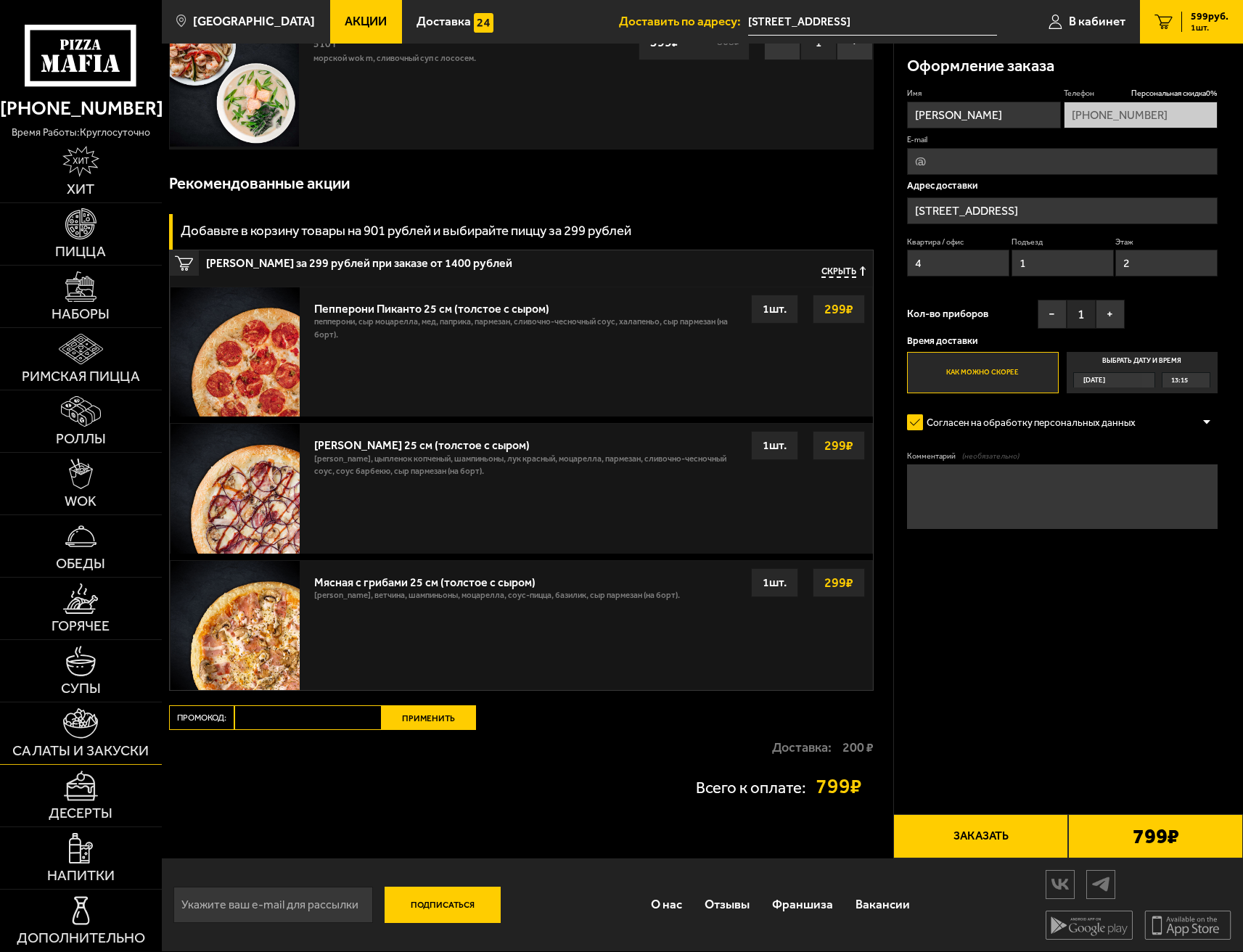
click at [95, 733] on img at bounding box center [81, 724] width 35 height 31
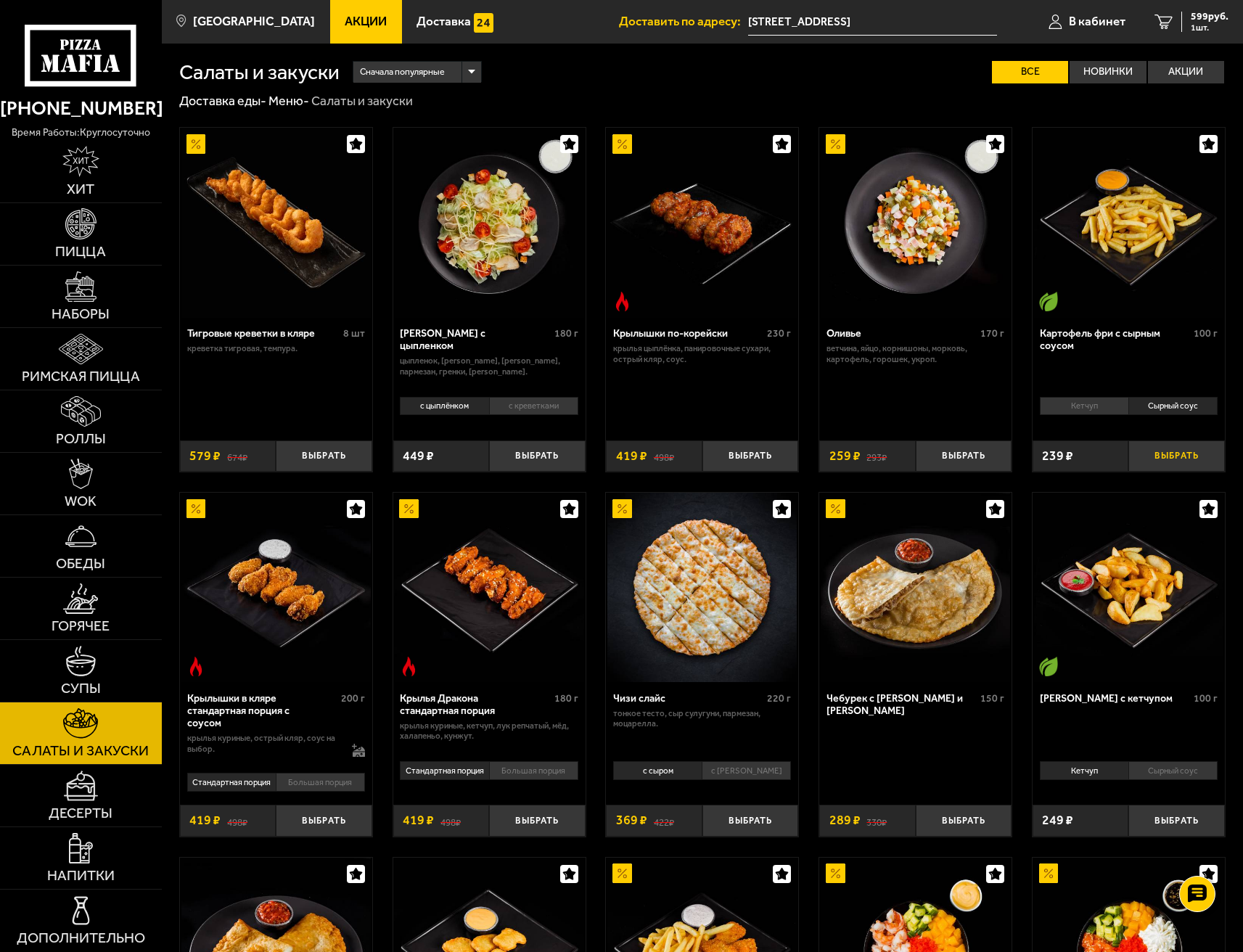
click at [1179, 455] on button "Выбрать" at bounding box center [1176, 456] width 96 height 32
click at [1216, 15] on span "838 руб." at bounding box center [1210, 16] width 38 height 10
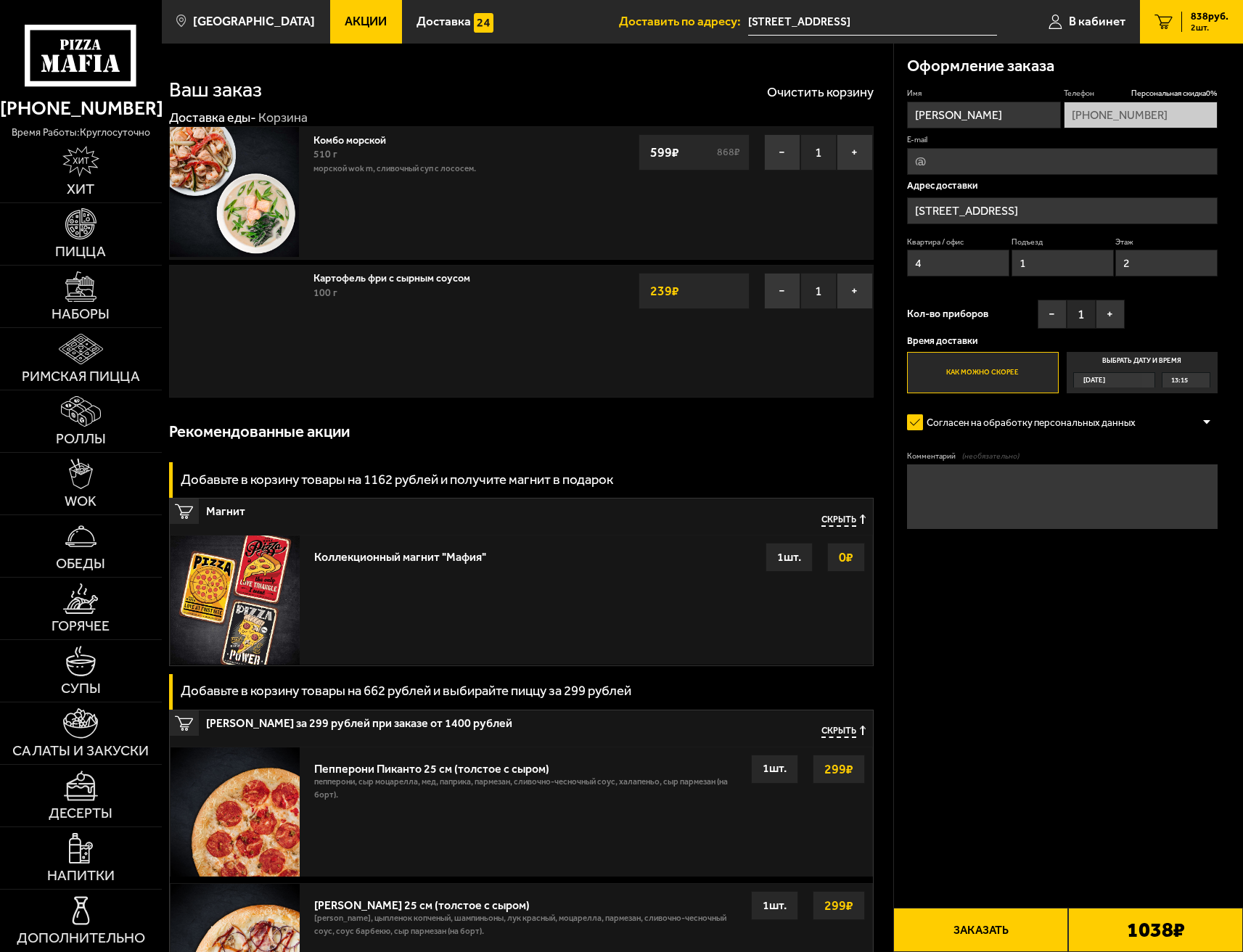
type input "[STREET_ADDRESS]"
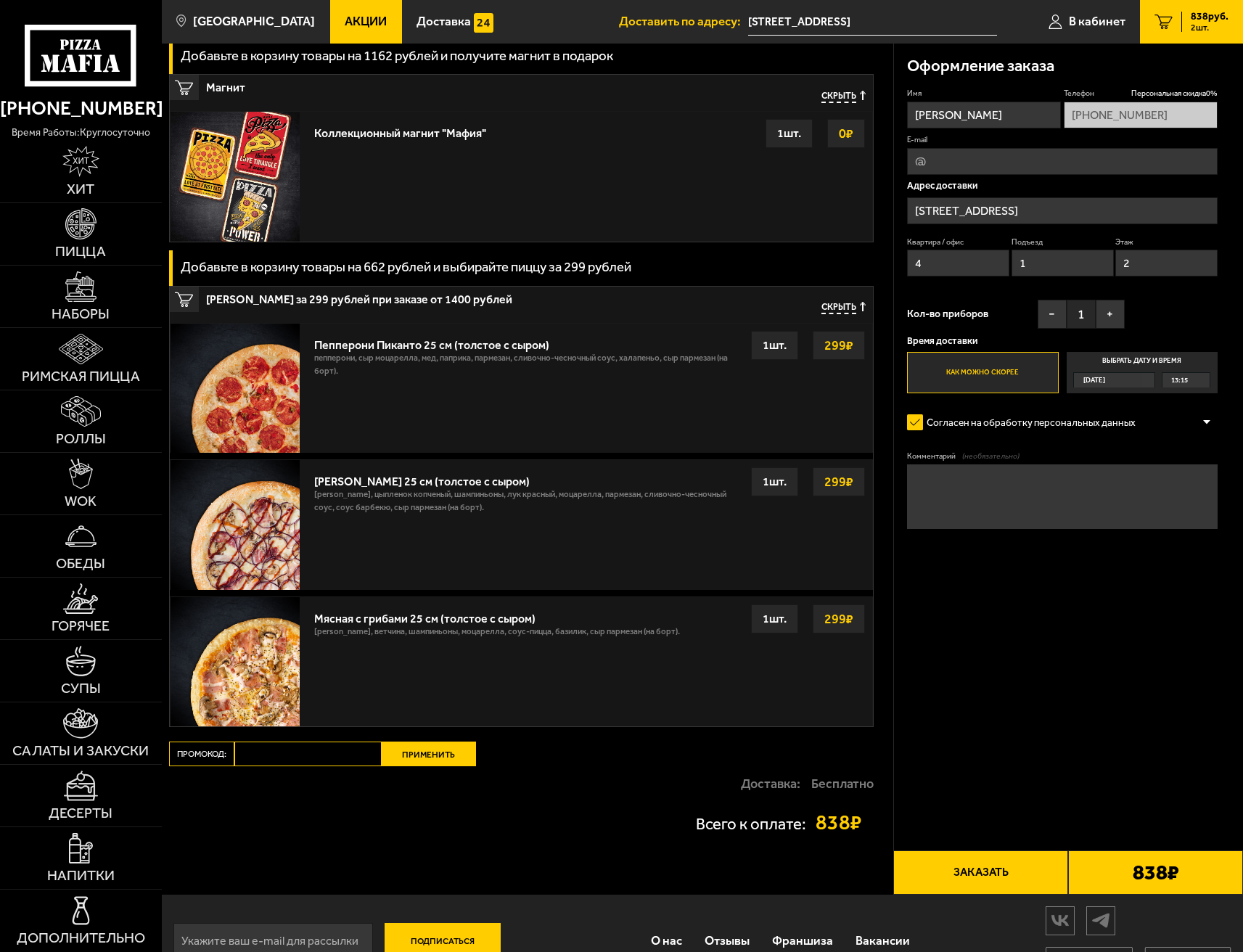
scroll to position [436, 0]
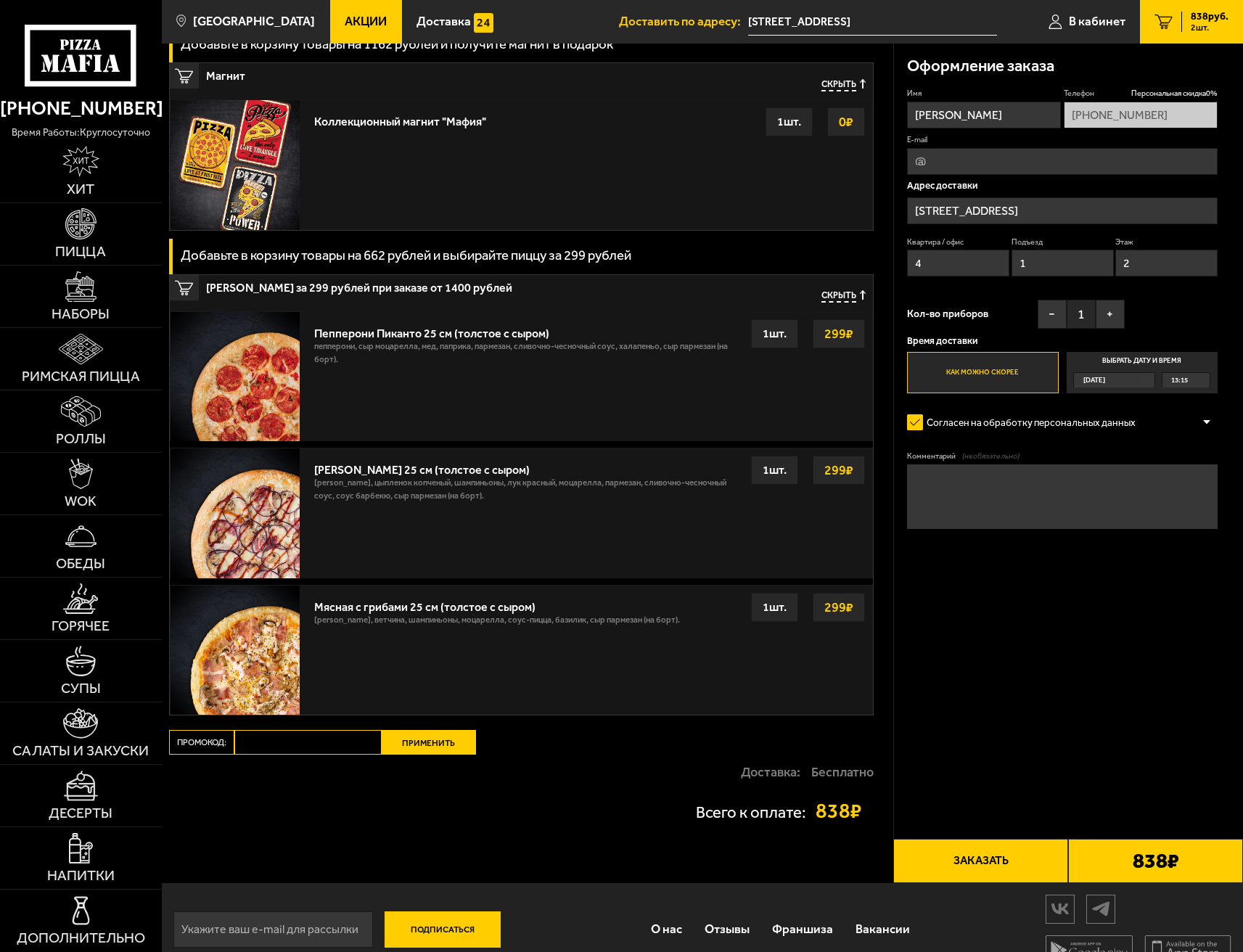
click at [954, 463] on fieldset "Комментарий (необязательно)" at bounding box center [1062, 491] width 311 height 80
click at [984, 483] on textarea "Комментарий (необязательно)" at bounding box center [1062, 497] width 311 height 64
type textarea "заехать на второй этаж, сразу от заезда налево, серая дверь в углу"
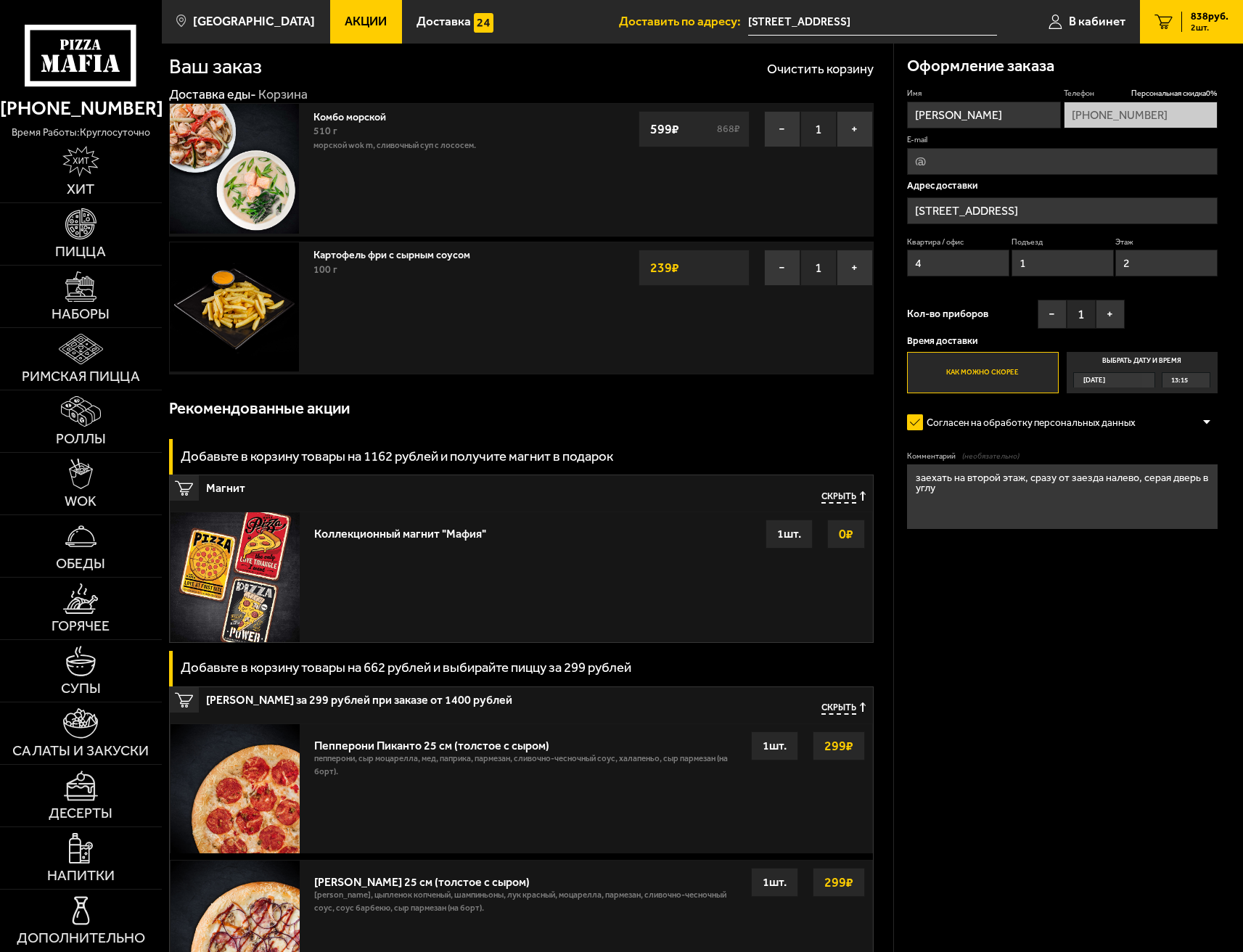
scroll to position [0, 0]
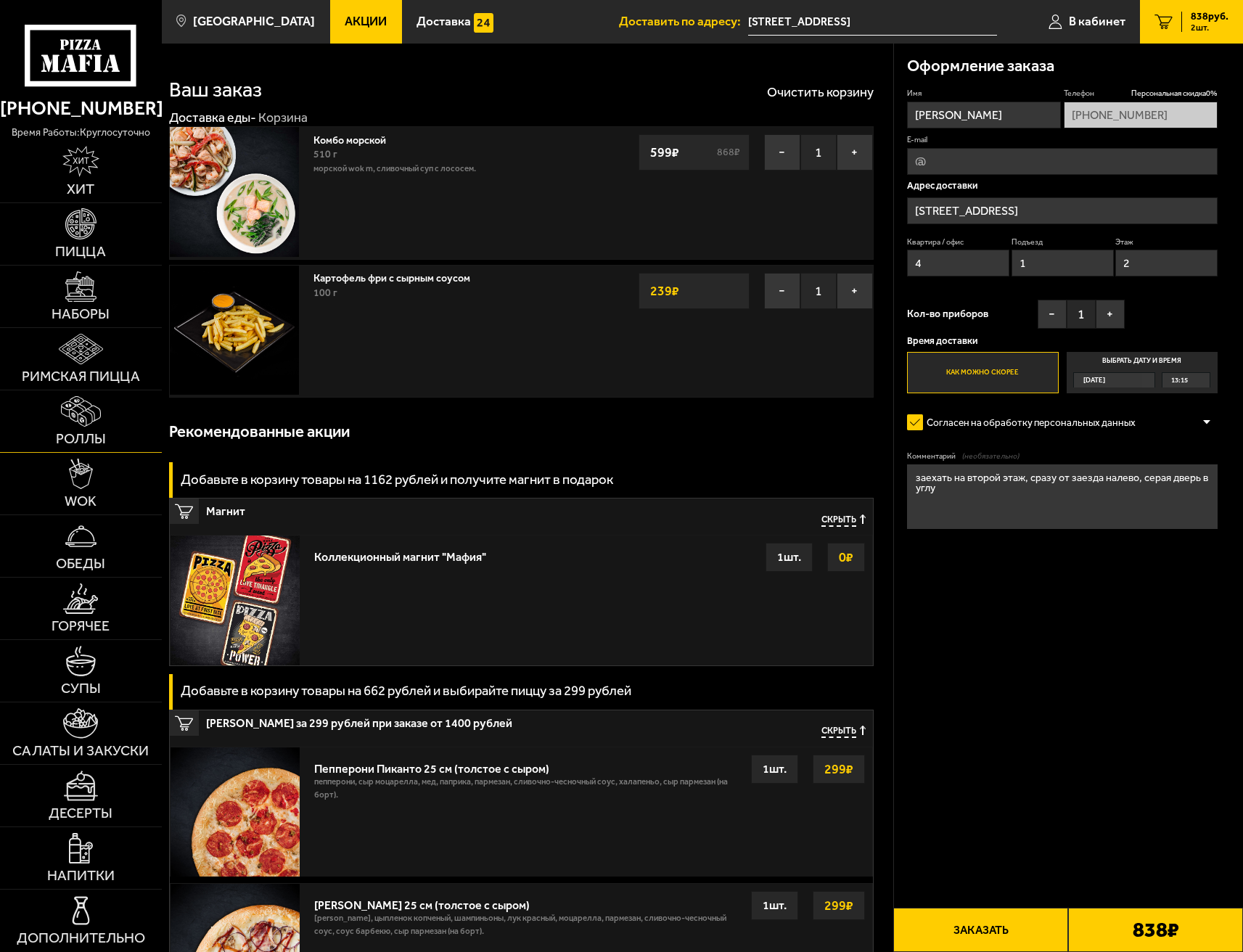
click at [95, 418] on img at bounding box center [81, 412] width 40 height 31
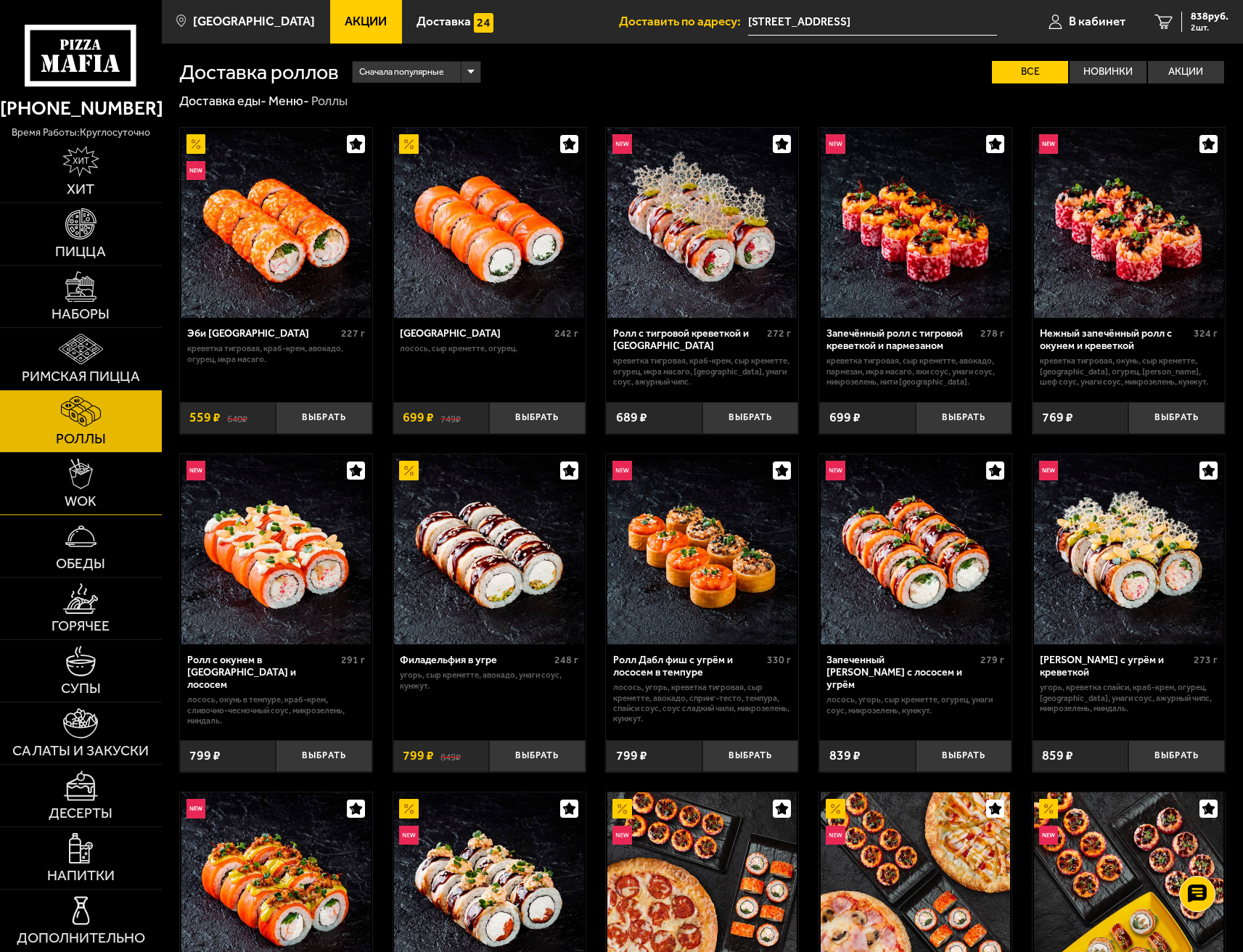
click at [100, 485] on link "WOK" at bounding box center [81, 483] width 161 height 62
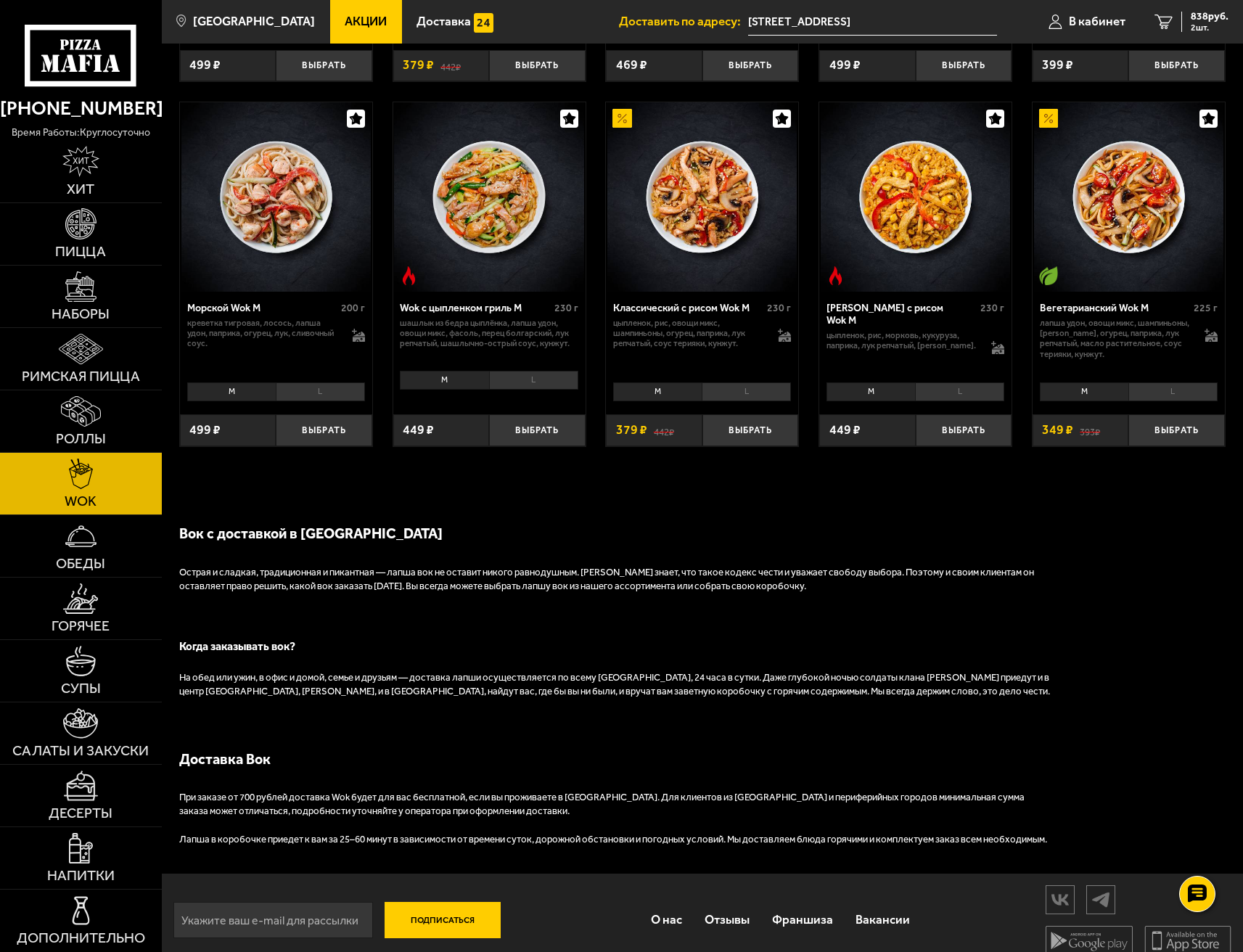
scroll to position [755, 0]
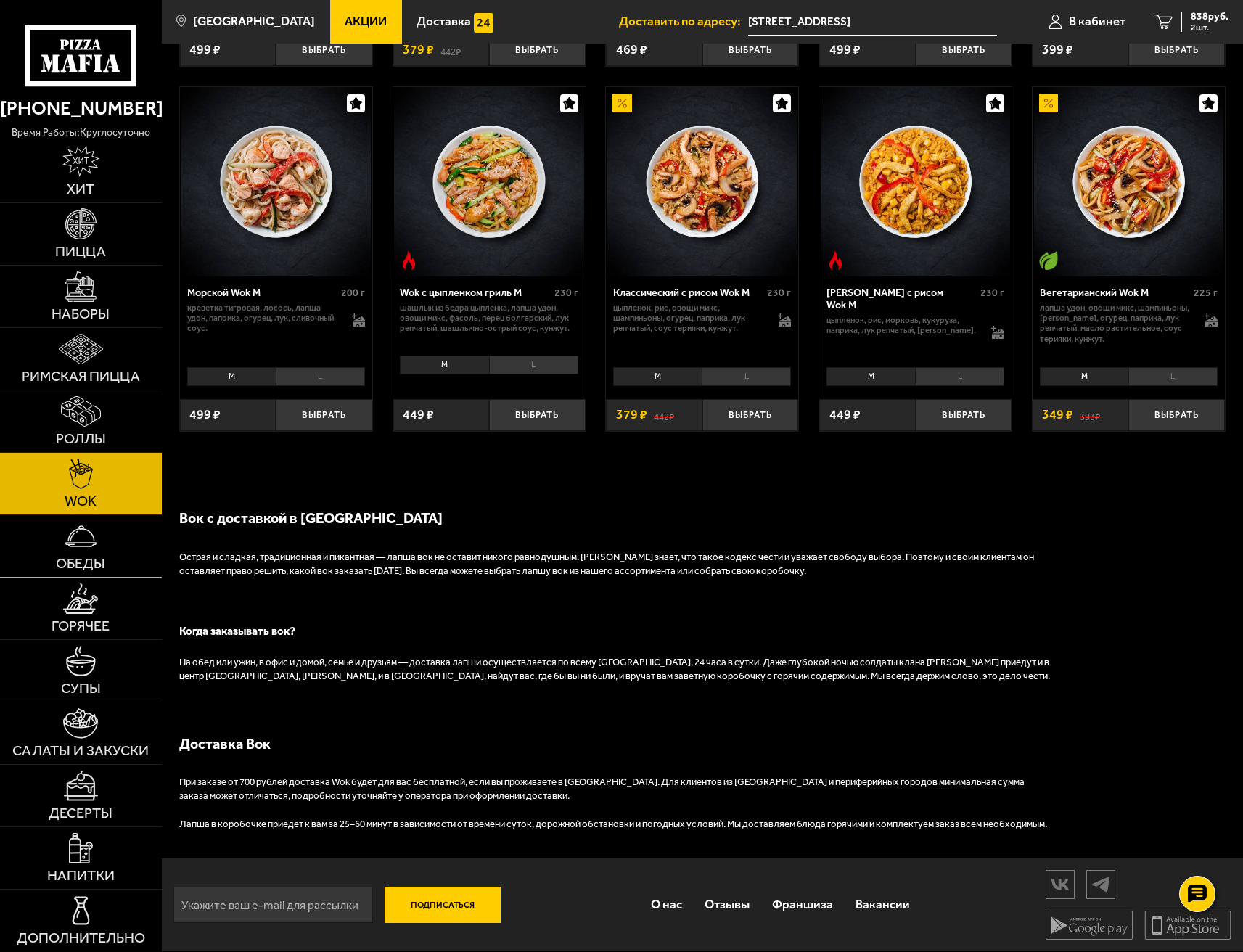
click at [94, 548] on img at bounding box center [81, 536] width 31 height 31
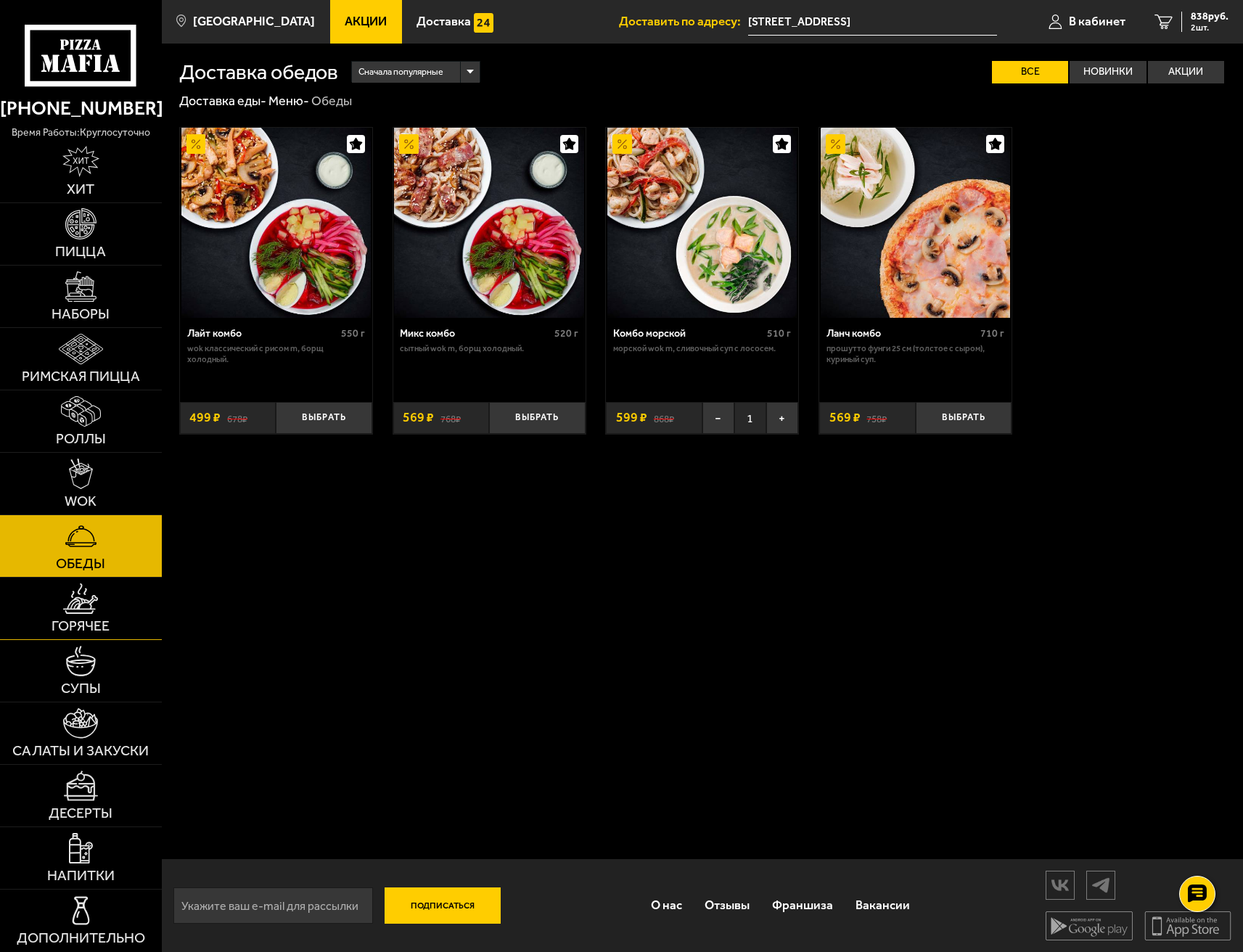
click at [89, 602] on img at bounding box center [81, 599] width 35 height 31
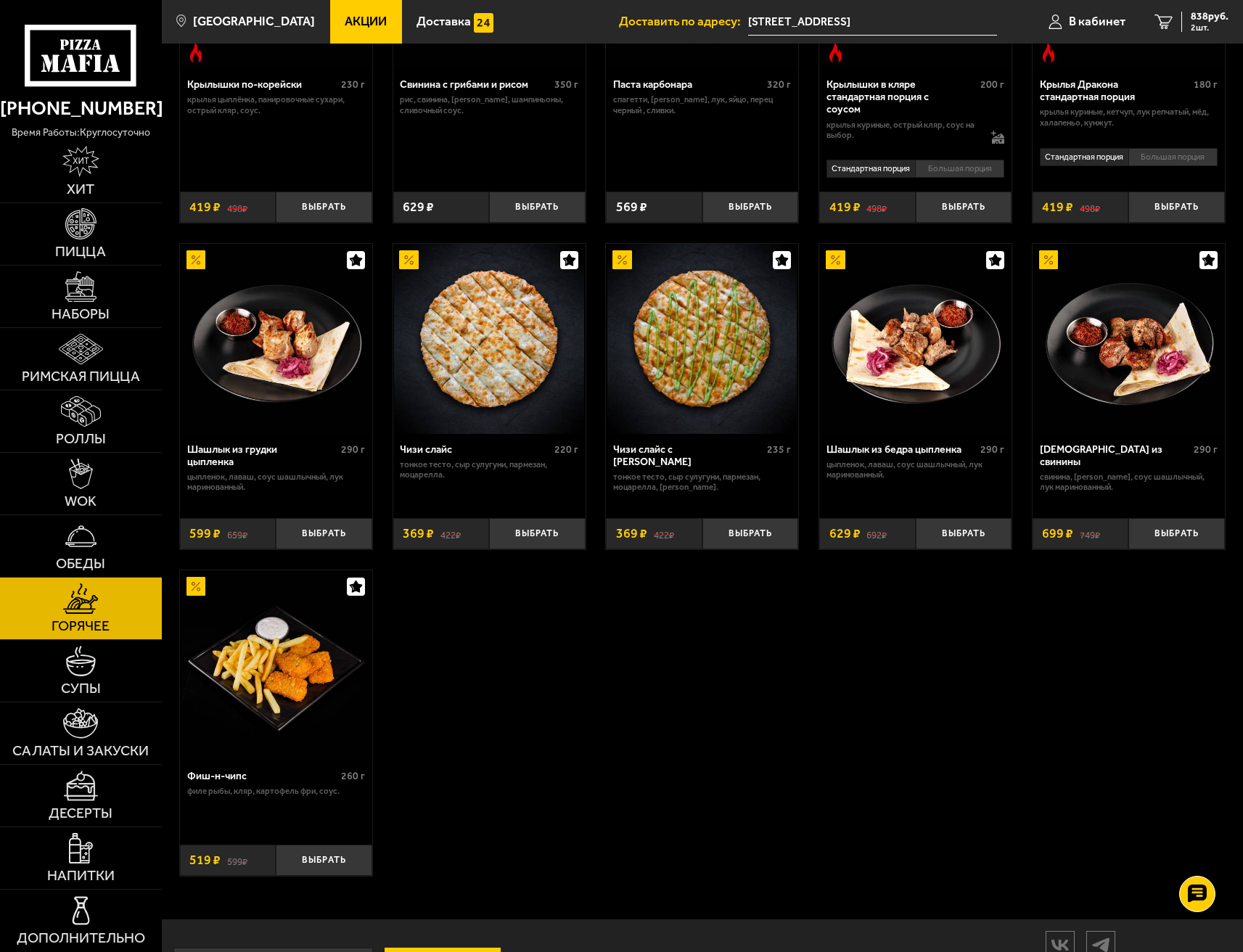
scroll to position [613, 0]
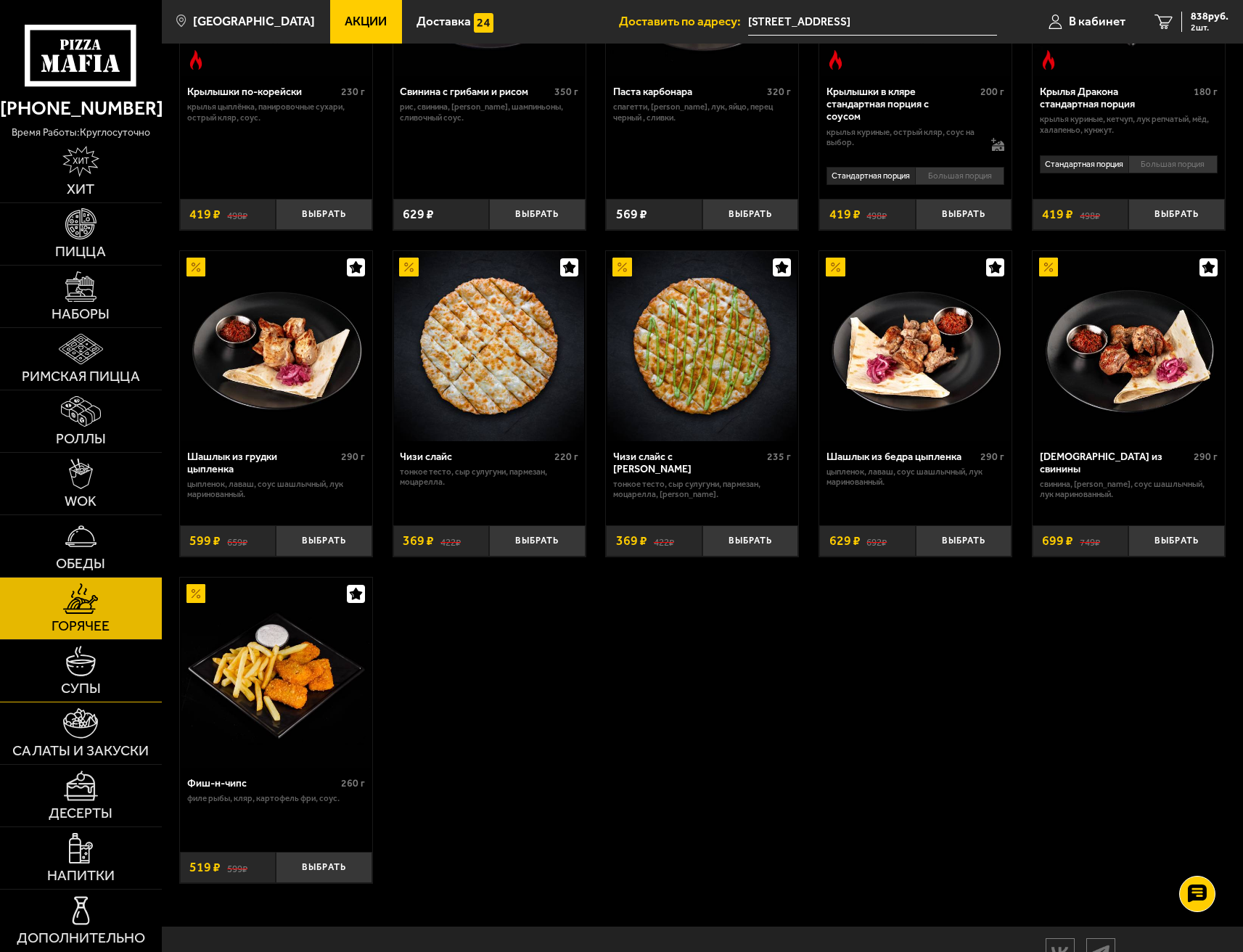
click at [58, 666] on link "Супы" at bounding box center [81, 670] width 161 height 62
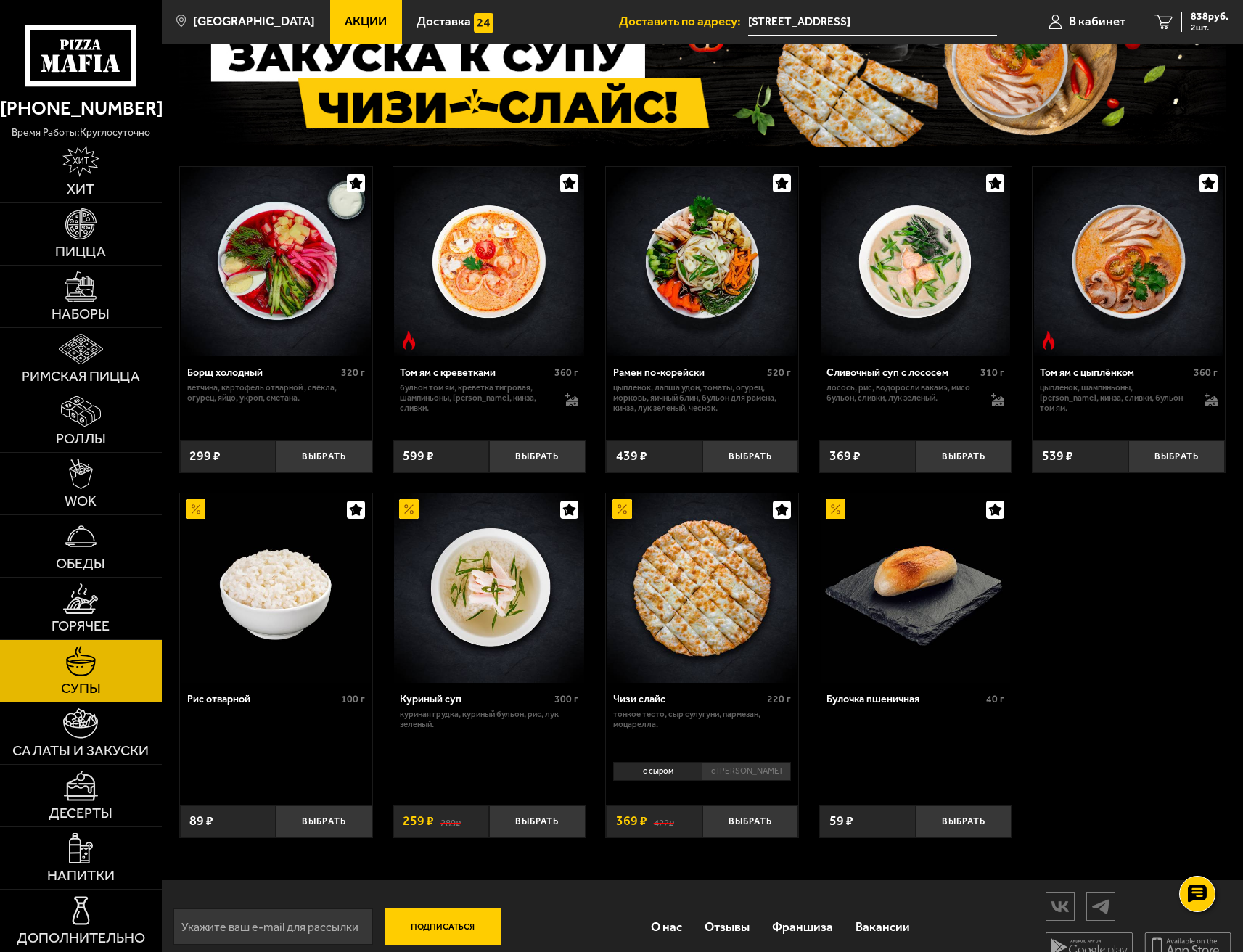
scroll to position [135, 0]
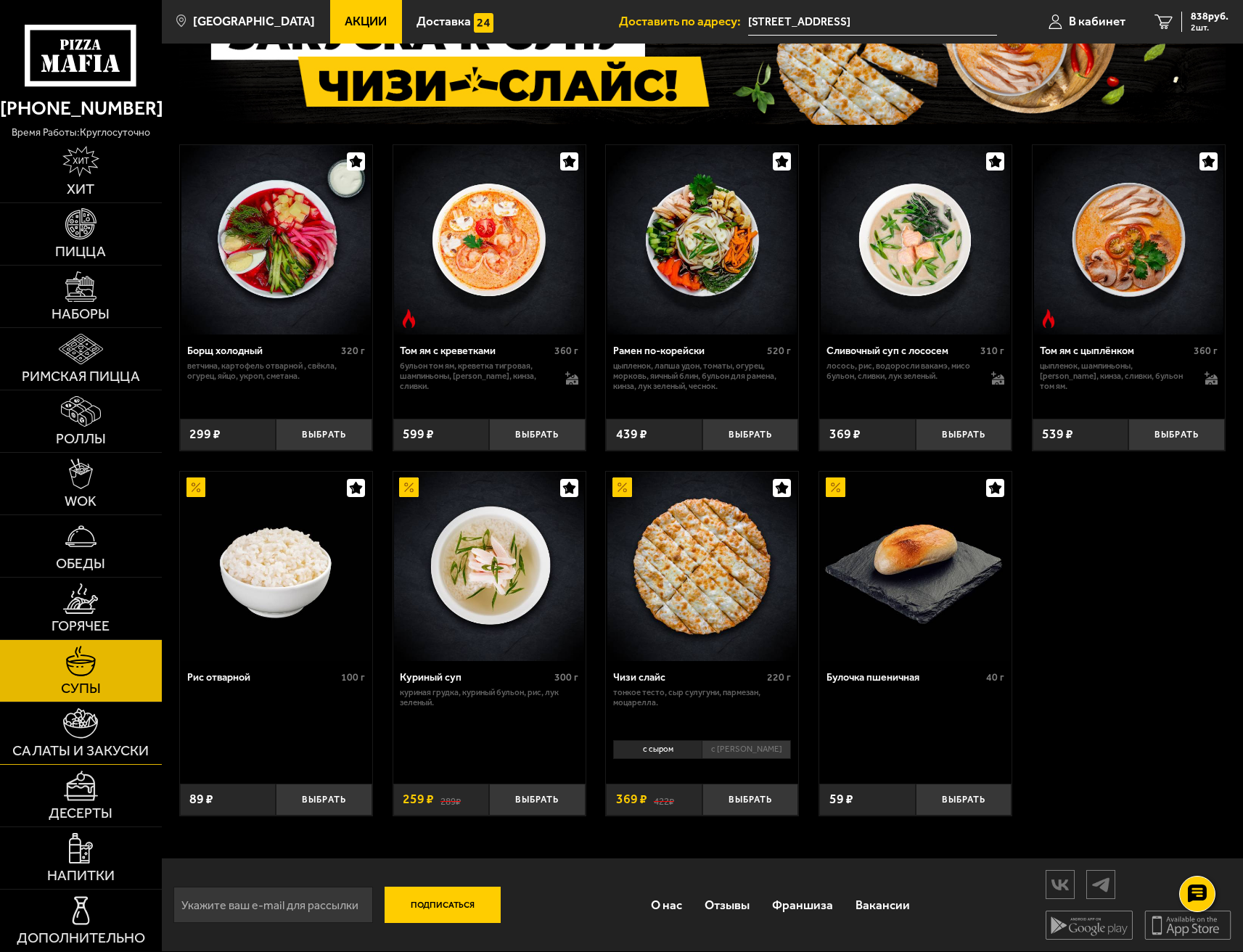
click at [73, 740] on link "Салаты и закуски" at bounding box center [81, 733] width 161 height 62
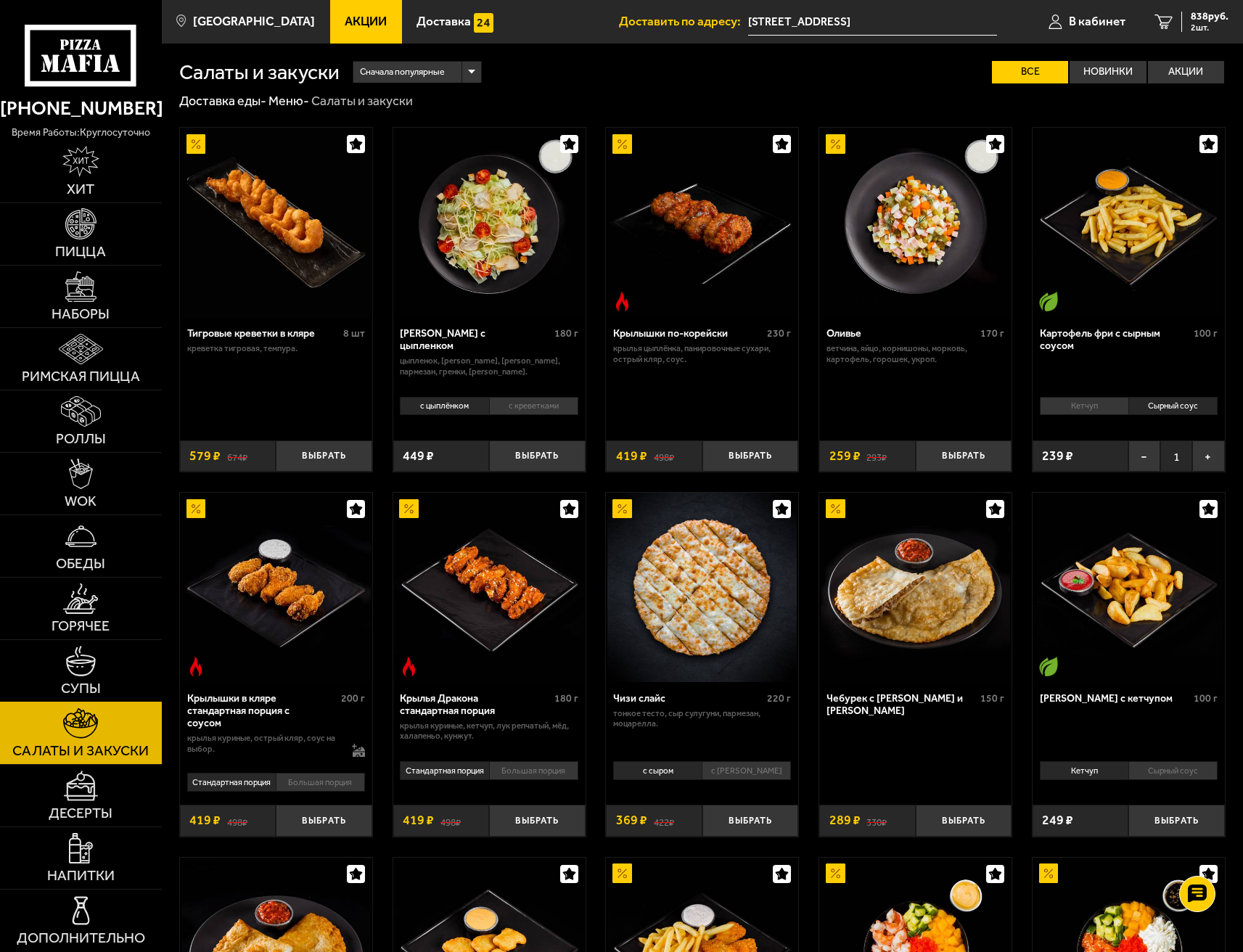
click at [82, 673] on img at bounding box center [81, 661] width 31 height 31
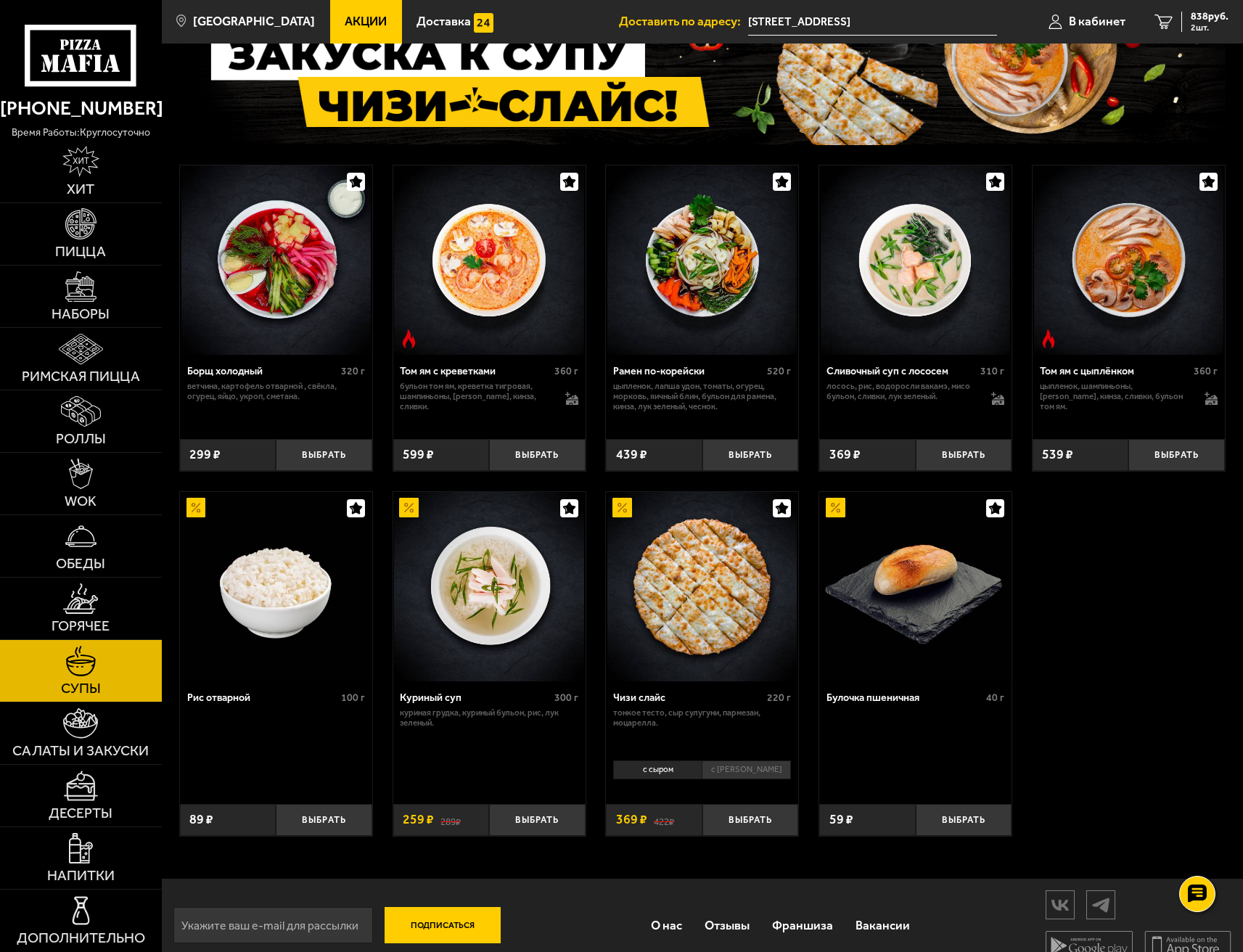
scroll to position [135, 0]
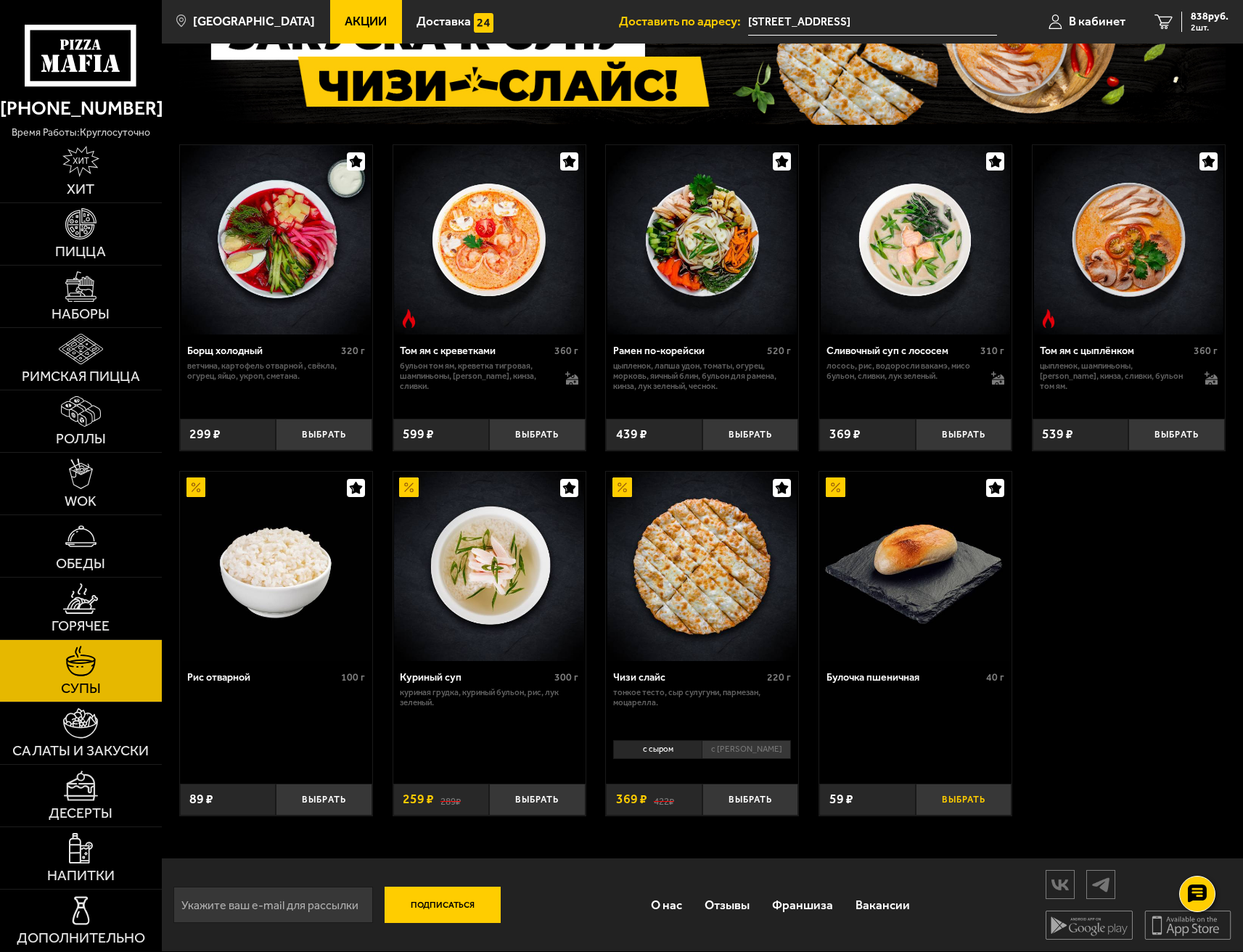
click at [979, 795] on button "Выбрать" at bounding box center [964, 799] width 96 height 32
click at [998, 799] on button "+" at bounding box center [995, 799] width 32 height 32
click at [1196, 19] on span "956 руб." at bounding box center [1210, 16] width 38 height 10
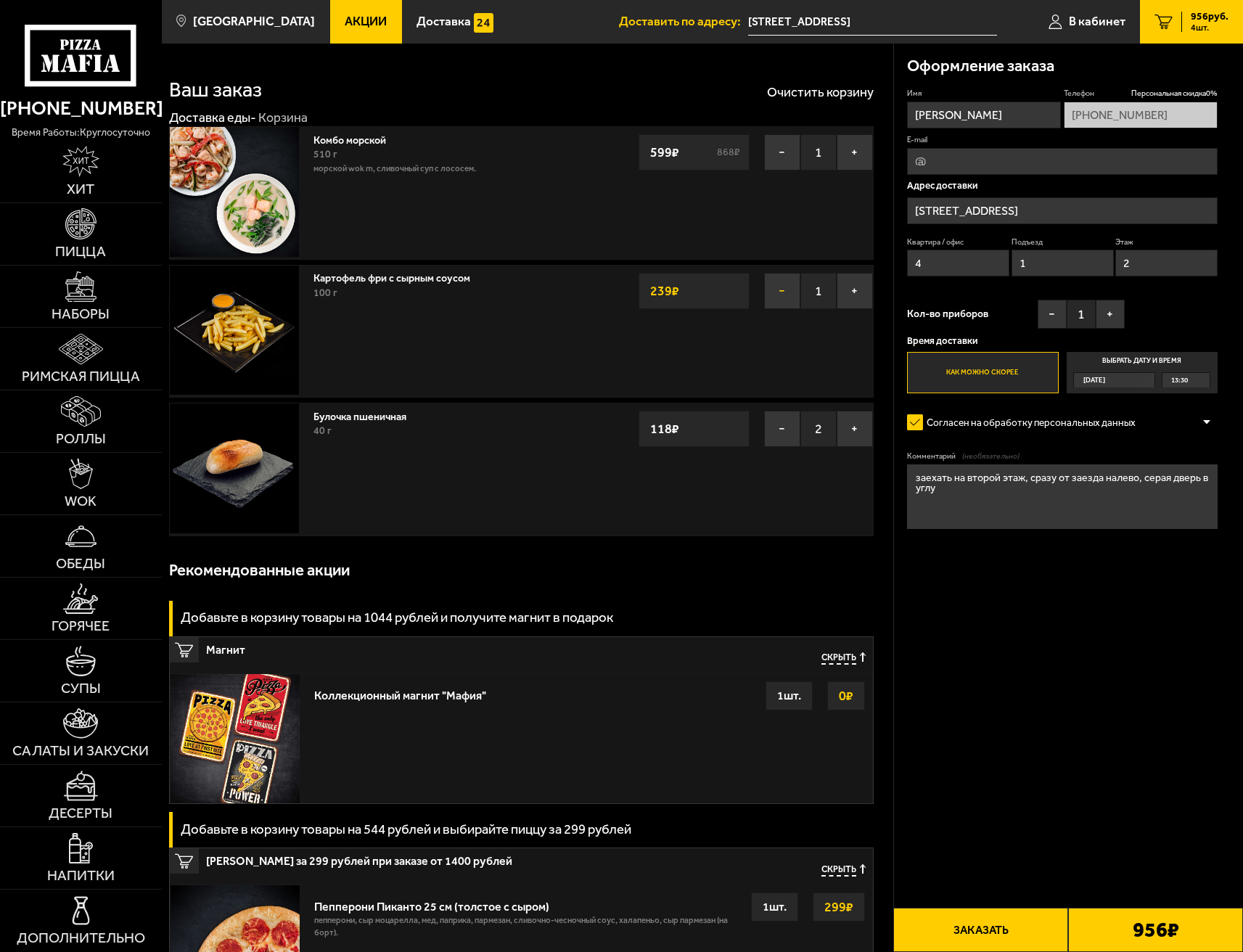
click at [789, 293] on button "−" at bounding box center [783, 291] width 36 height 36
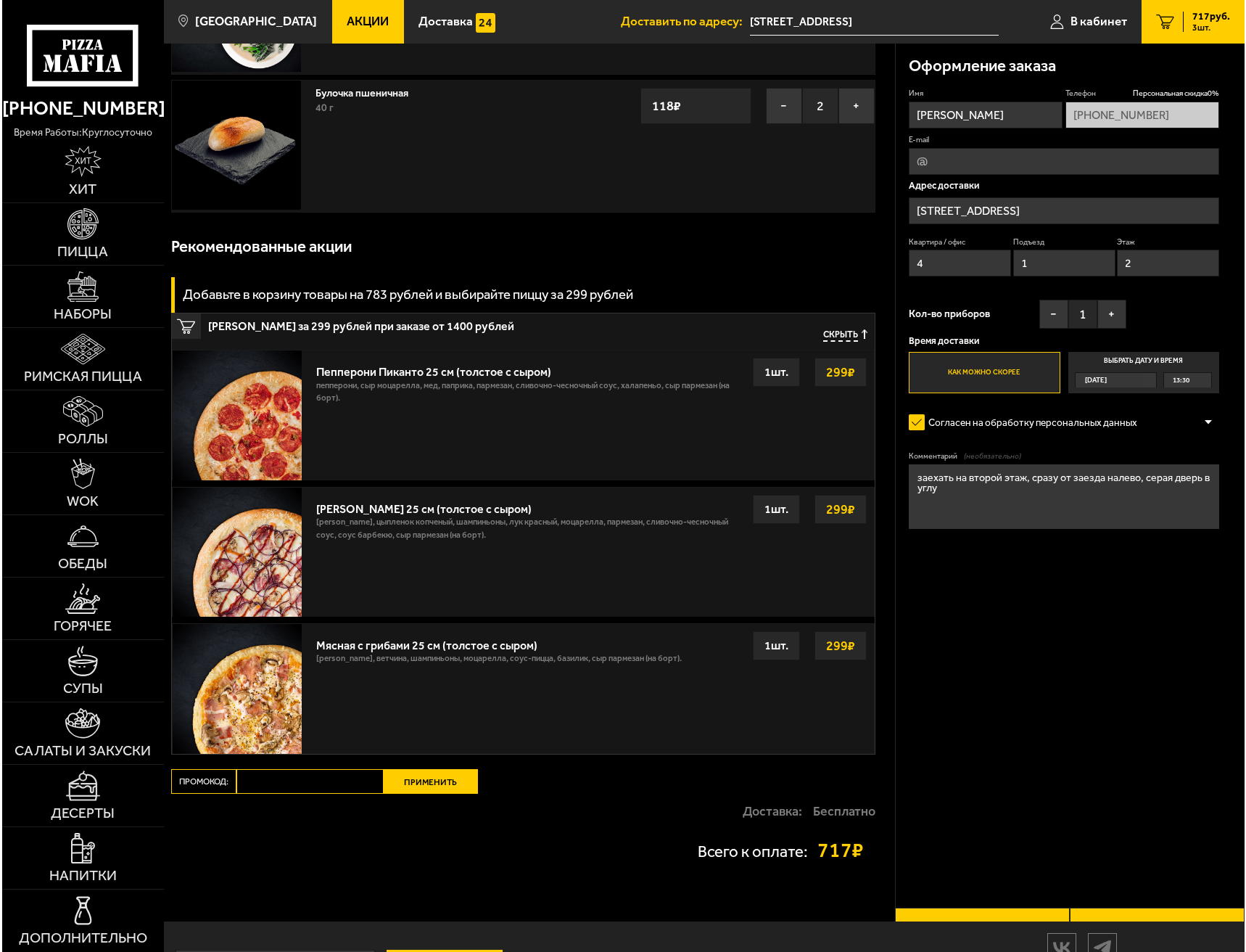
scroll to position [250, 0]
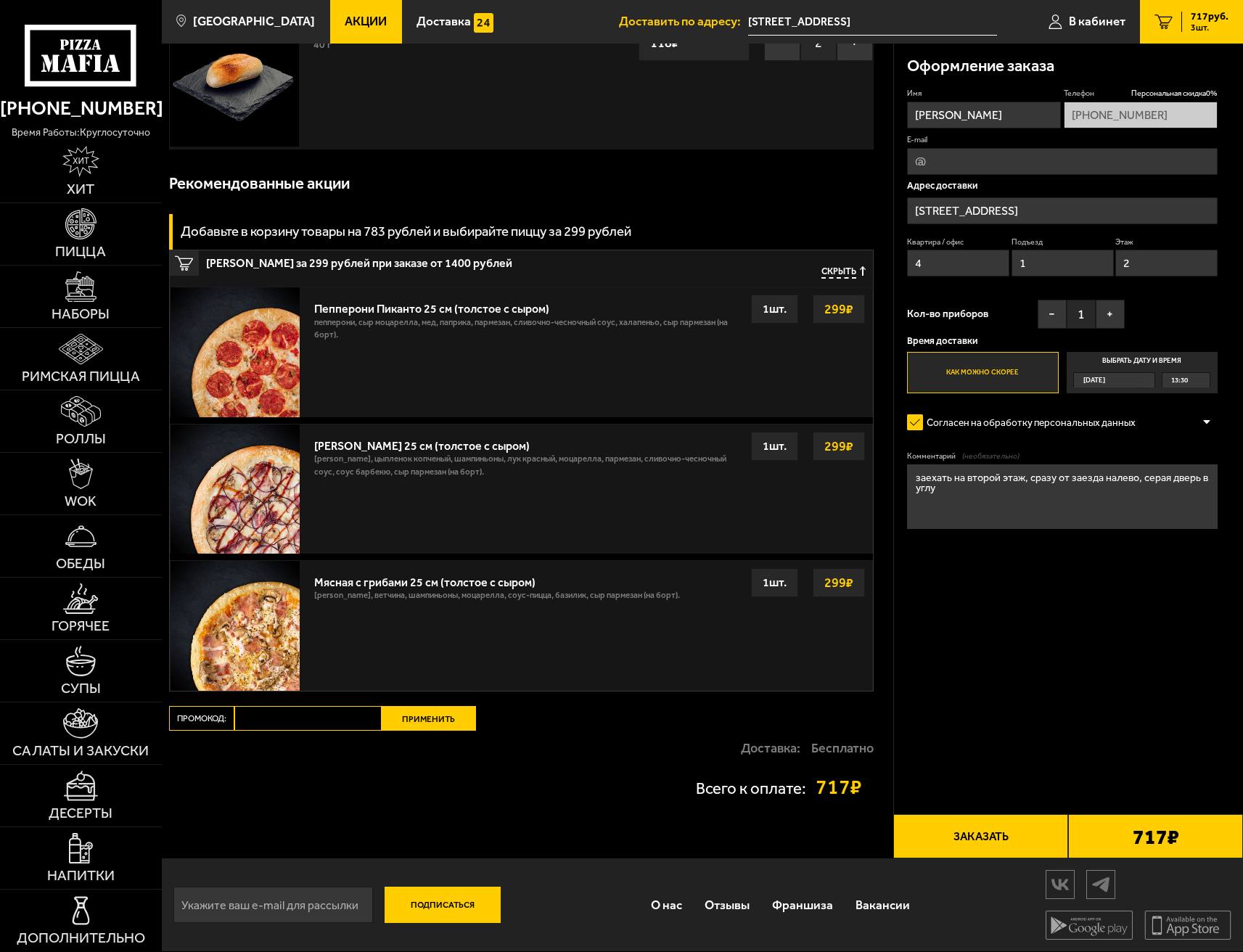
click at [981, 838] on button "Заказать" at bounding box center [980, 836] width 175 height 44
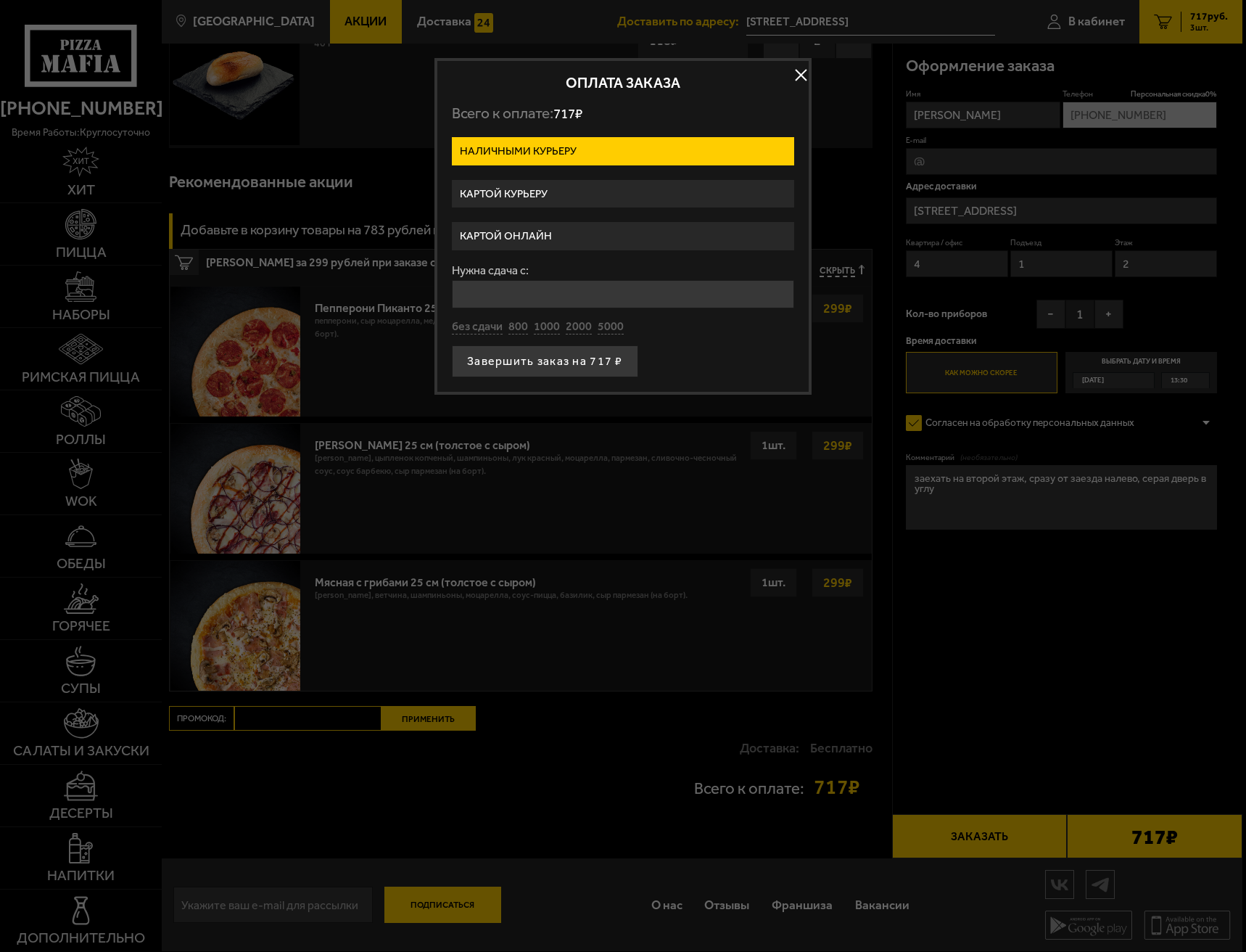
click at [530, 193] on label "Картой курьеру" at bounding box center [623, 194] width 343 height 28
click at [0, 0] on input "Картой курьеру" at bounding box center [0, 0] width 0 height 0
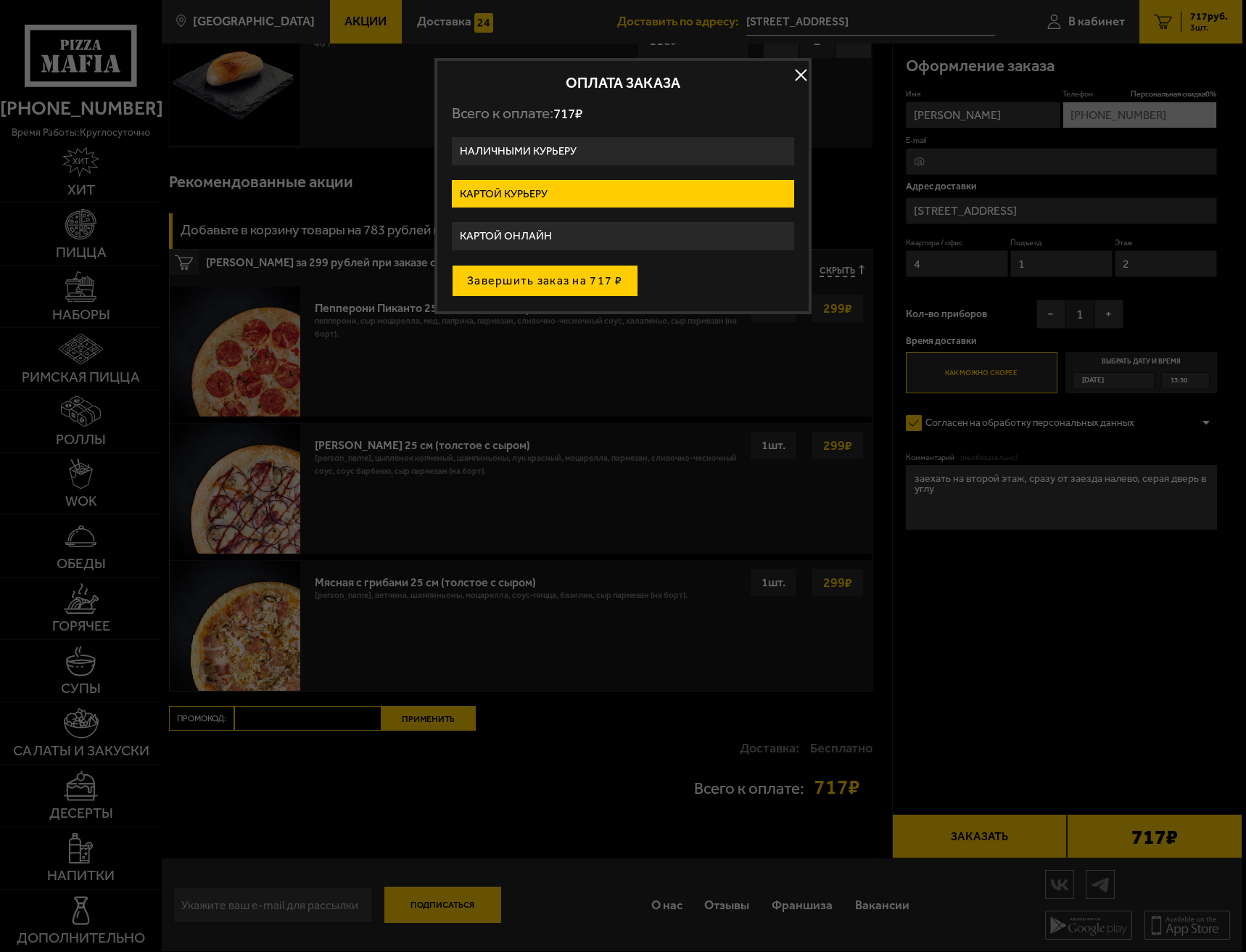
click at [581, 284] on button "Завершить заказ на 717 ₽" at bounding box center [545, 281] width 186 height 32
